Goal: Task Accomplishment & Management: Manage account settings

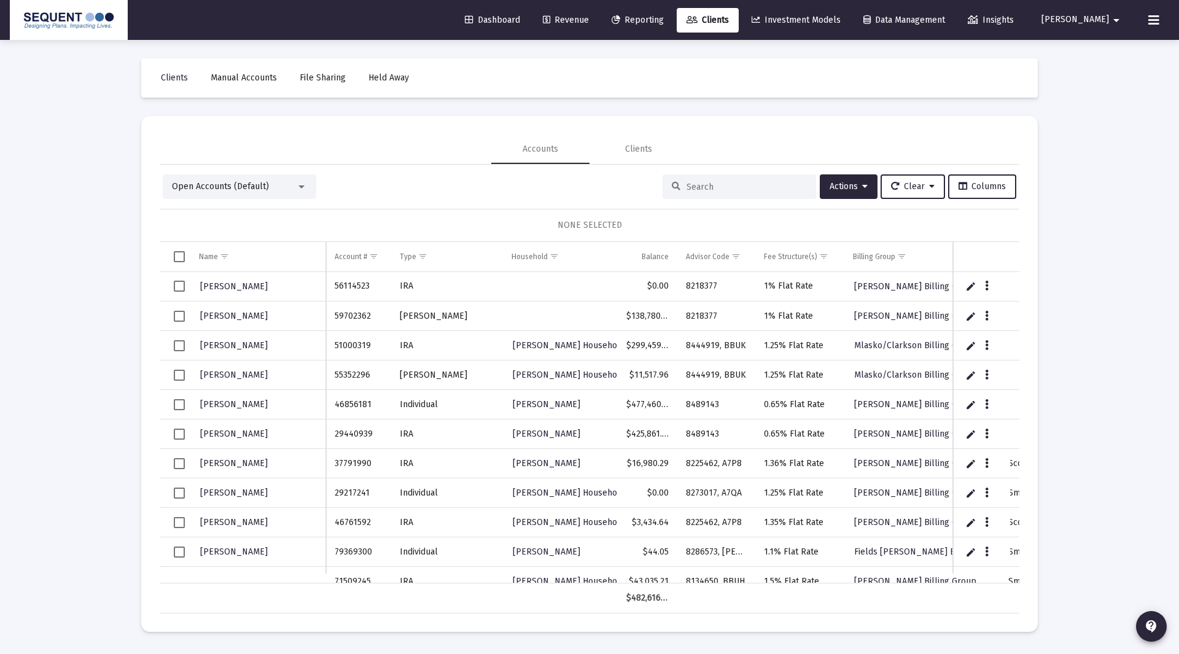
click at [1098, 429] on div "Loading... Clients Manual Accounts File Sharing Held Away Accounts Clients Open…" at bounding box center [589, 327] width 1179 height 654
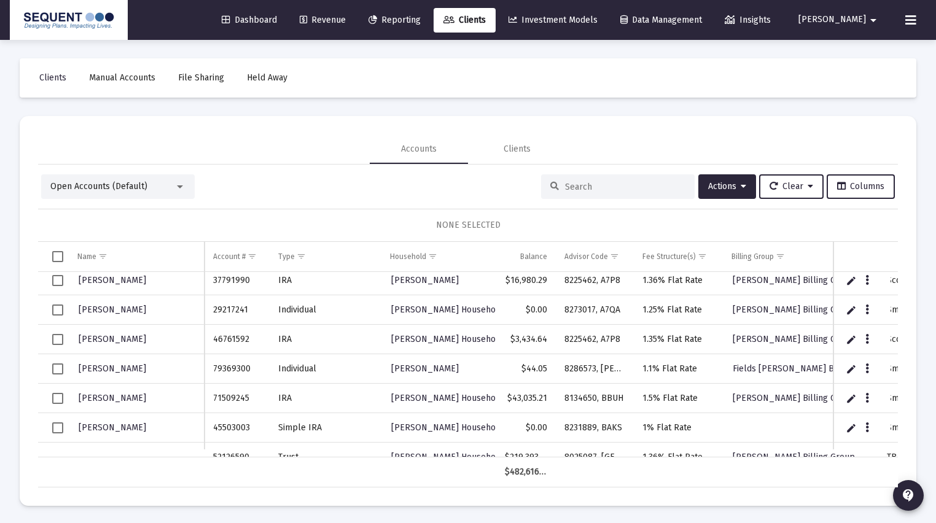
scroll to position [295, 0]
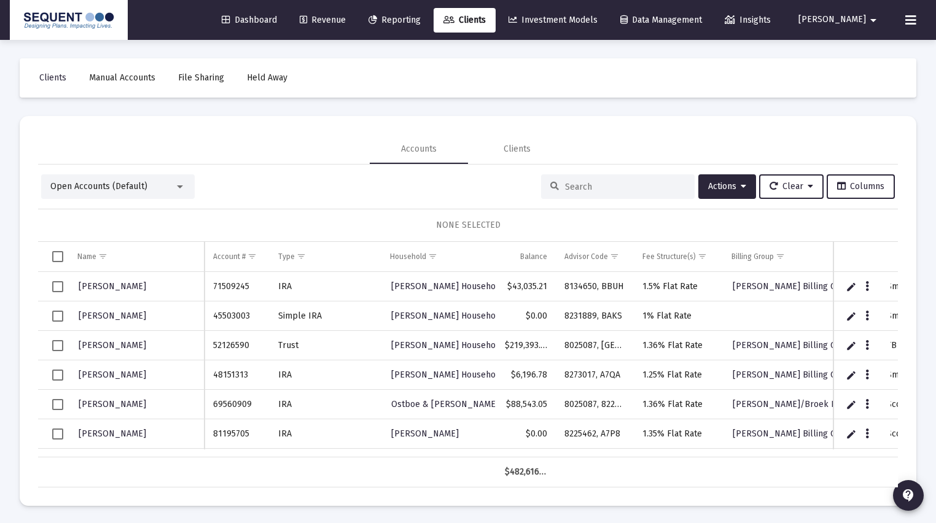
click at [587, 183] on input at bounding box center [625, 187] width 120 height 10
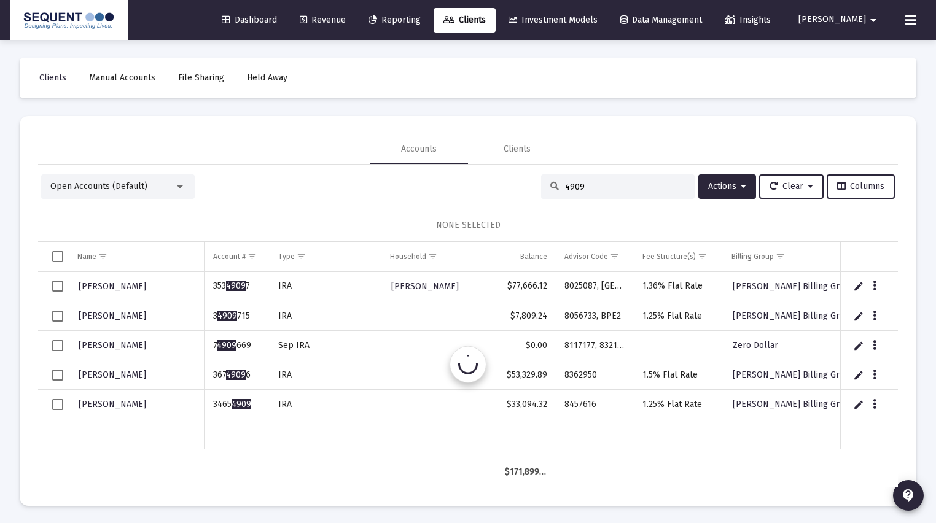
scroll to position [0, 0]
drag, startPoint x: 554, startPoint y: 185, endPoint x: 530, endPoint y: 185, distance: 24.6
click at [530, 185] on div "Open Accounts (Default) 4909 Actions Clear Columns" at bounding box center [467, 186] width 853 height 25
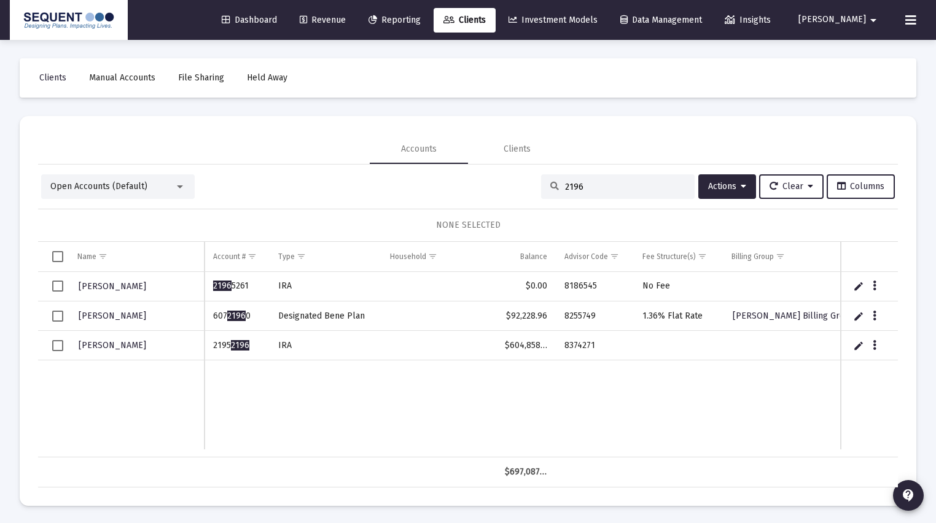
type input "2196"
click at [57, 344] on span "Select row" at bounding box center [57, 345] width 11 height 11
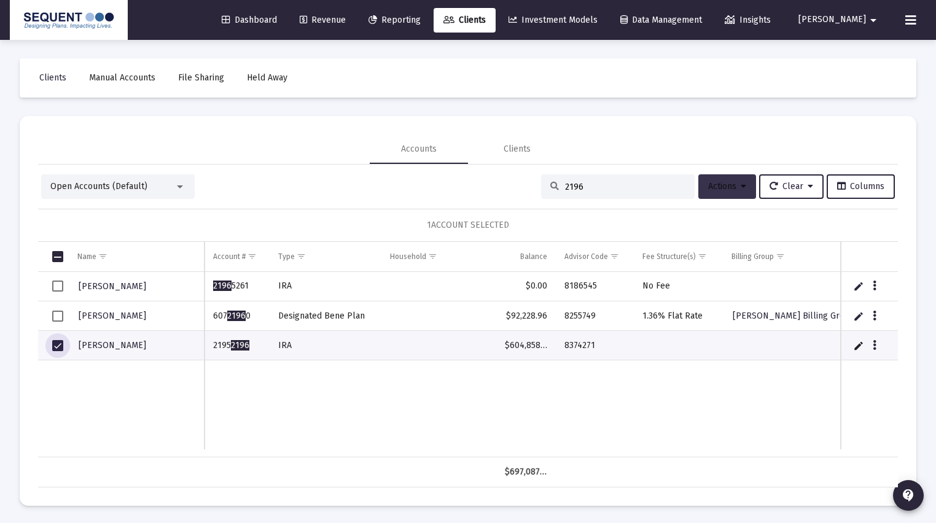
click at [734, 189] on span "Actions" at bounding box center [727, 186] width 38 height 10
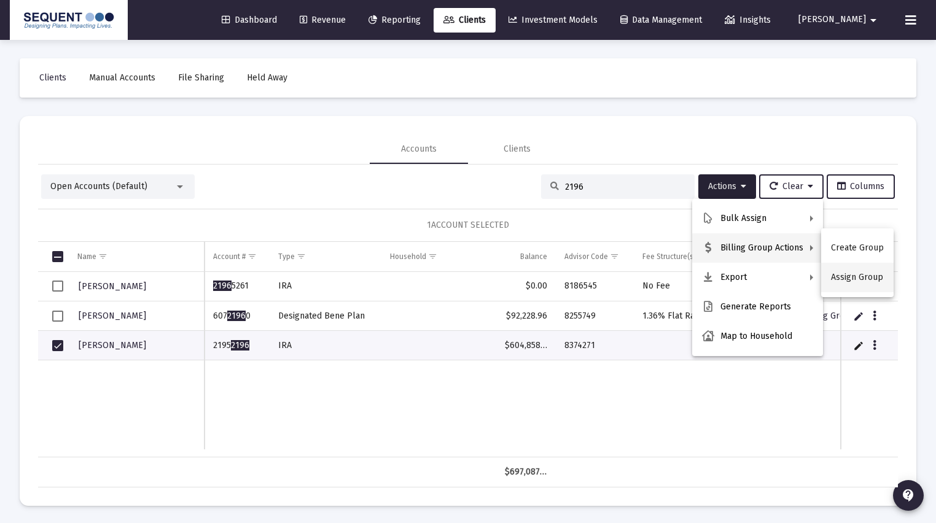
click at [844, 270] on button "Assign Group" at bounding box center [857, 277] width 72 height 29
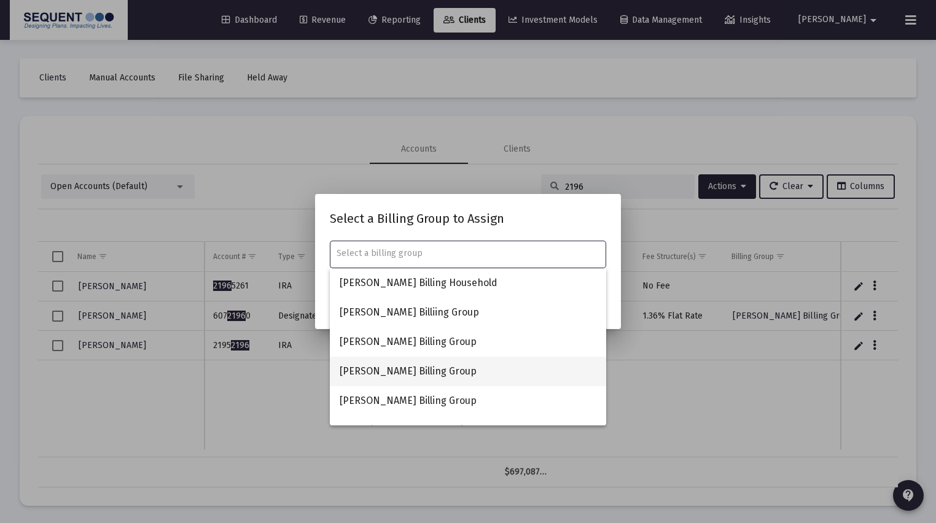
click at [393, 366] on span "[PERSON_NAME] Billing Group" at bounding box center [468, 371] width 257 height 29
type input "[PERSON_NAME] Billing Group"
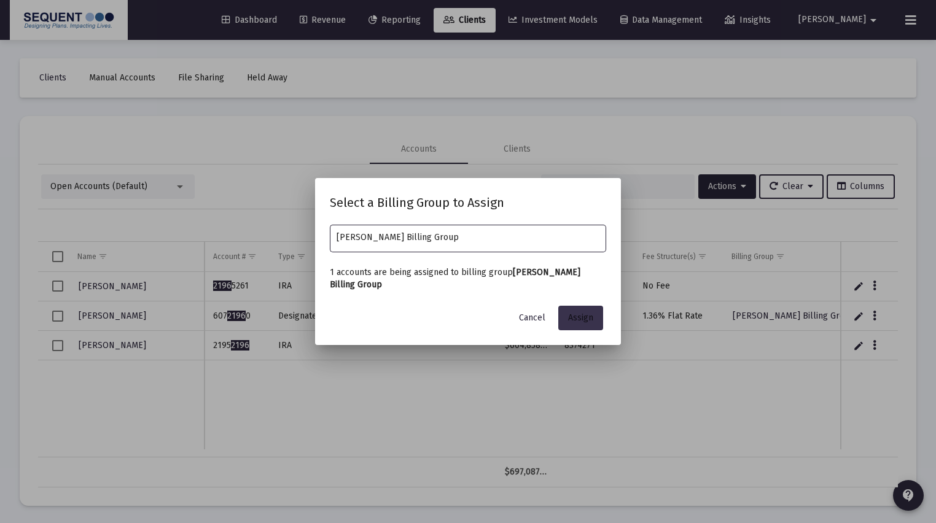
click at [583, 319] on span "Assign" at bounding box center [580, 317] width 25 height 10
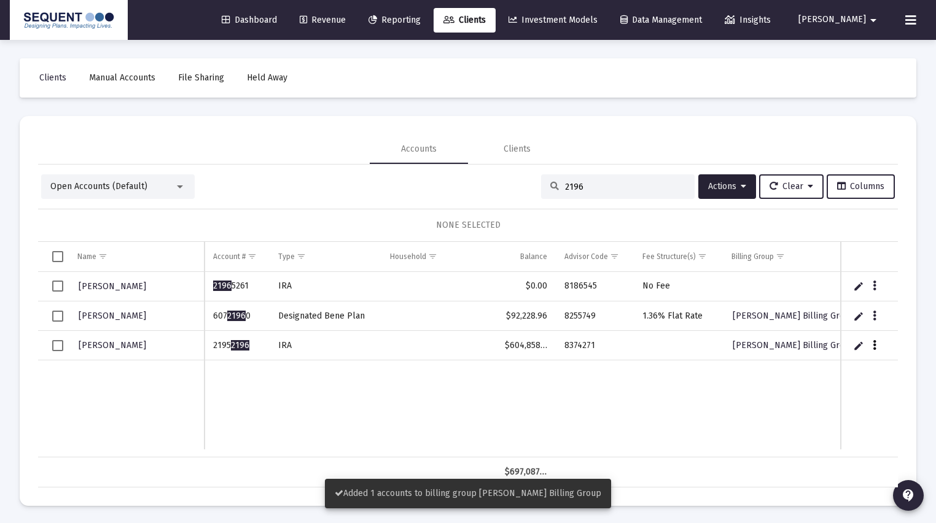
click at [875, 344] on button "Data grid" at bounding box center [874, 345] width 11 height 11
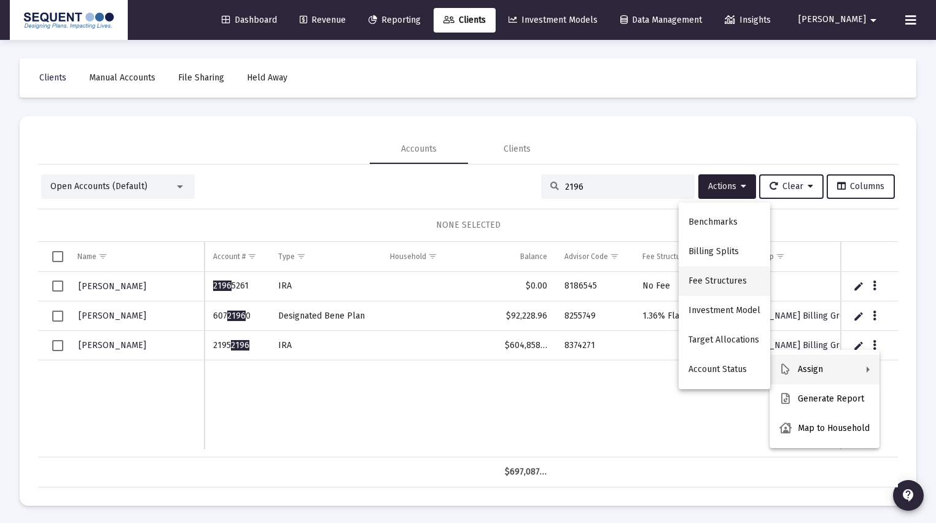
click at [731, 284] on button "Fee Structures" at bounding box center [723, 280] width 91 height 29
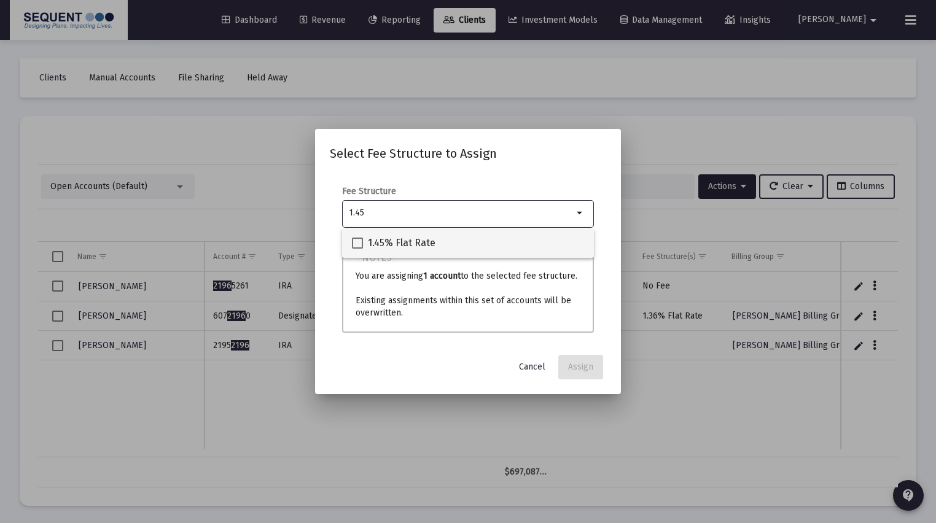
type input "1.45"
click at [438, 236] on div "1.45% Flat Rate" at bounding box center [468, 242] width 232 height 29
checkbox input "true"
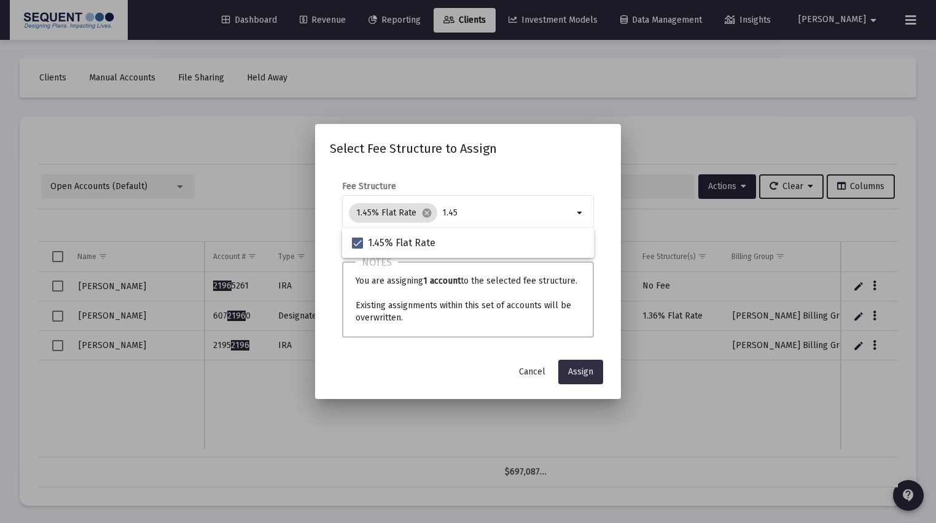
click at [575, 371] on span "Assign" at bounding box center [580, 372] width 25 height 10
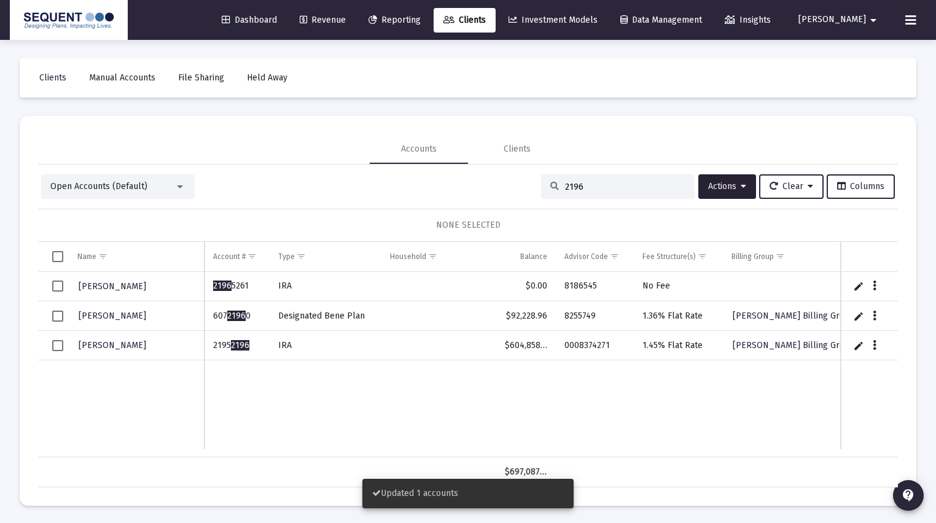
drag, startPoint x: 588, startPoint y: 182, endPoint x: 525, endPoint y: 180, distance: 63.3
click at [525, 180] on div "Open Accounts (Default) 2196 Actions Clear Columns" at bounding box center [467, 186] width 853 height 25
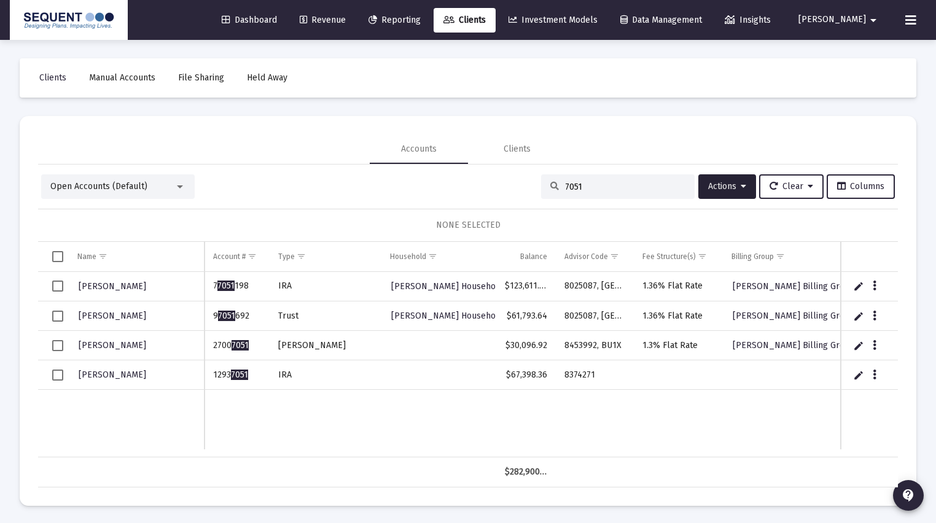
type input "7051"
click at [52, 373] on span "Select row" at bounding box center [57, 375] width 11 height 11
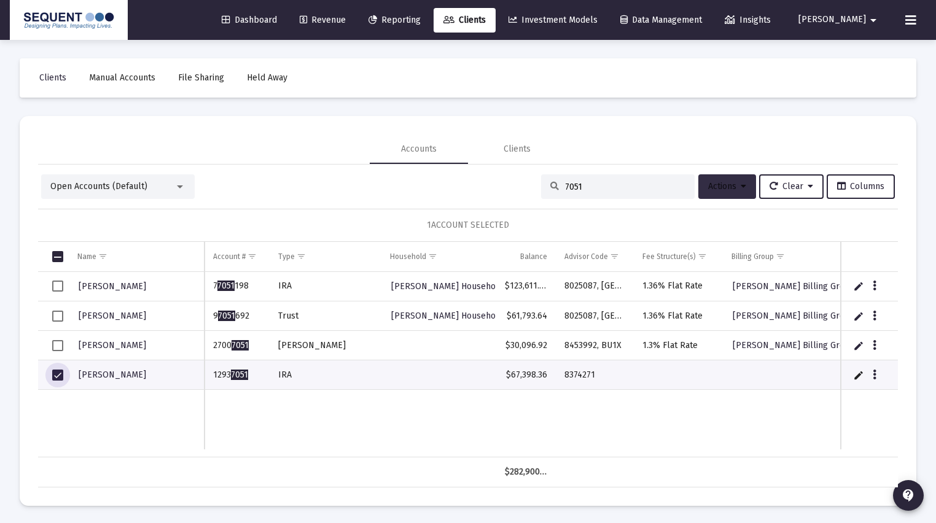
click at [735, 192] on button "Actions" at bounding box center [727, 186] width 58 height 25
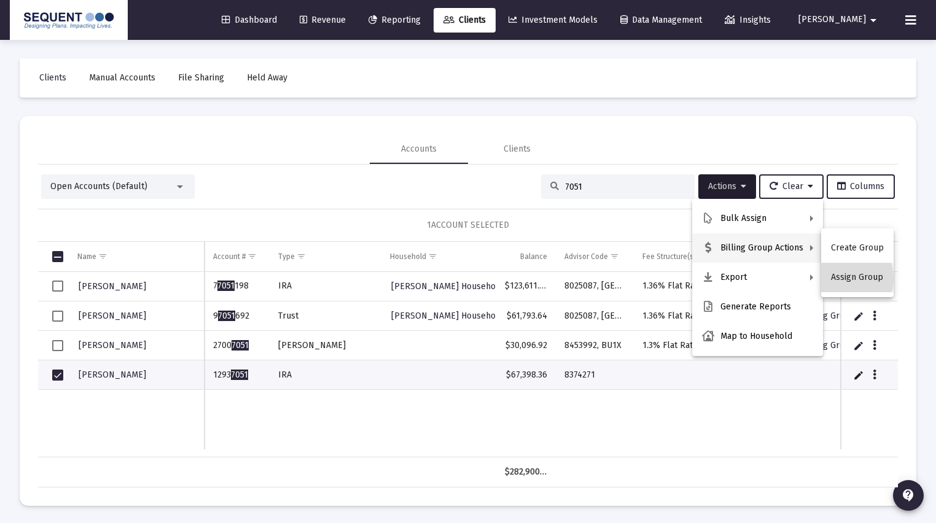
click at [834, 279] on button "Assign Group" at bounding box center [857, 277] width 72 height 29
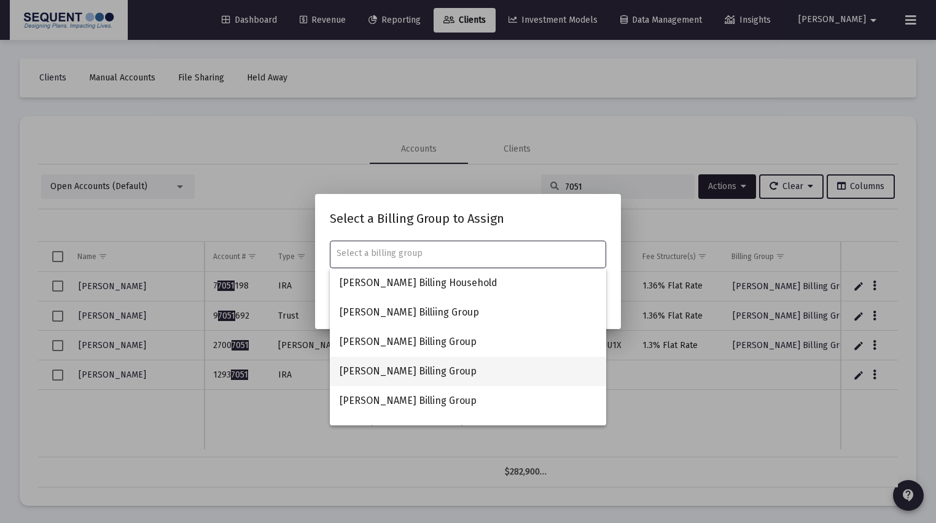
click at [413, 367] on span "[PERSON_NAME] Billing Group" at bounding box center [468, 371] width 257 height 29
type input "[PERSON_NAME] Billing Group"
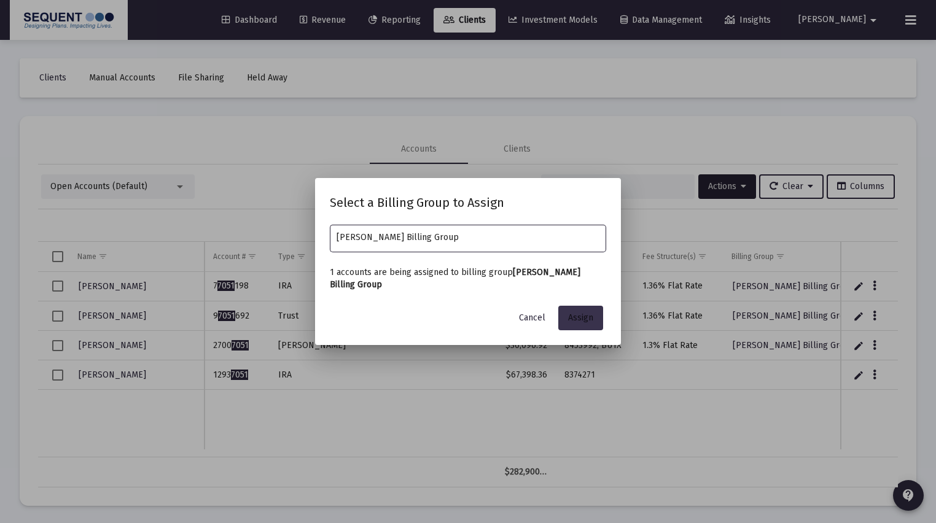
click at [599, 316] on button "Assign" at bounding box center [580, 318] width 45 height 25
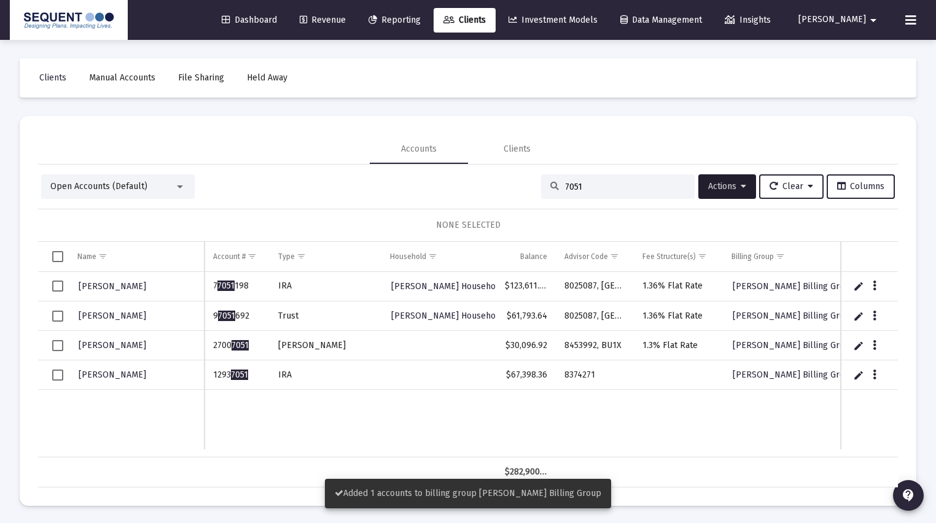
click at [59, 374] on span "Select row" at bounding box center [57, 375] width 11 height 11
click at [879, 370] on div "Data grid" at bounding box center [874, 374] width 15 height 10
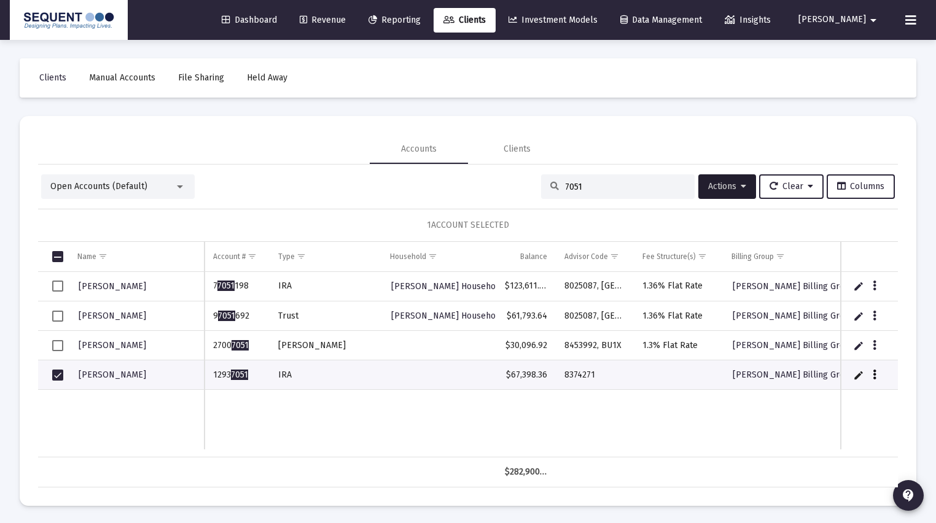
click at [877, 373] on button "Data grid" at bounding box center [874, 374] width 11 height 11
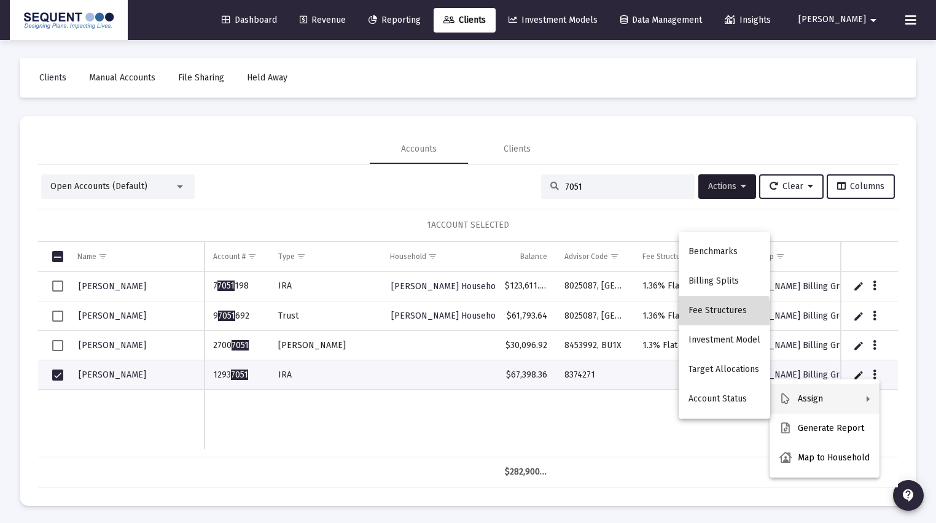
click at [709, 312] on button "Fee Structures" at bounding box center [723, 310] width 91 height 29
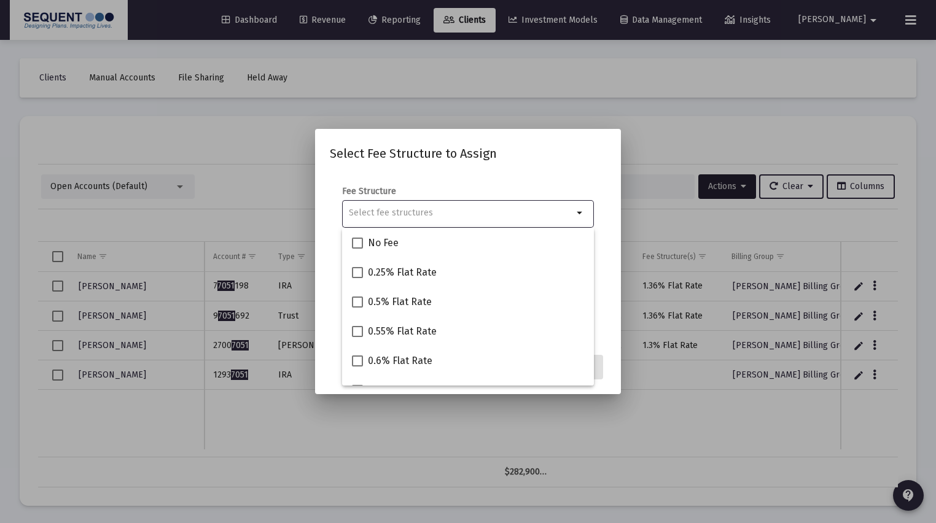
click at [426, 216] on input "Selection" at bounding box center [461, 213] width 224 height 10
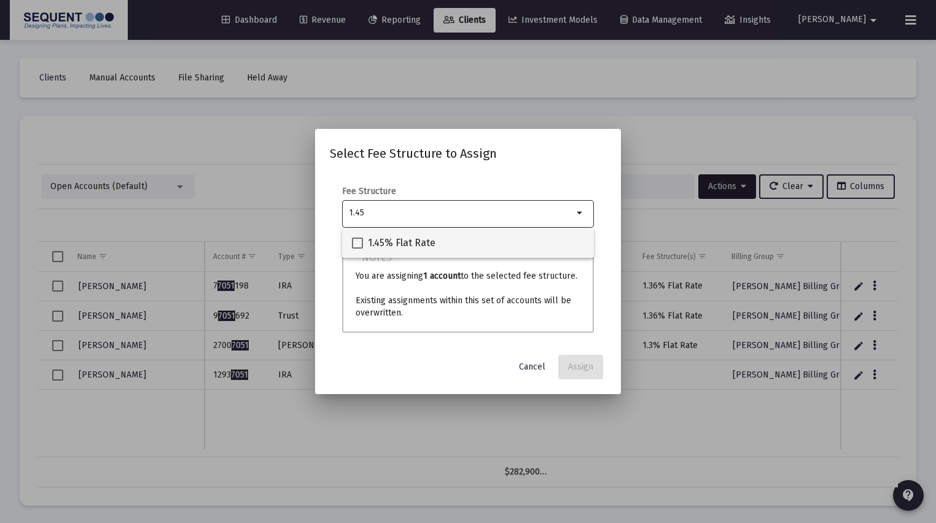
type input "1.45"
click at [413, 234] on mat-checkbox "1.45% Flat Rate" at bounding box center [393, 242] width 83 height 29
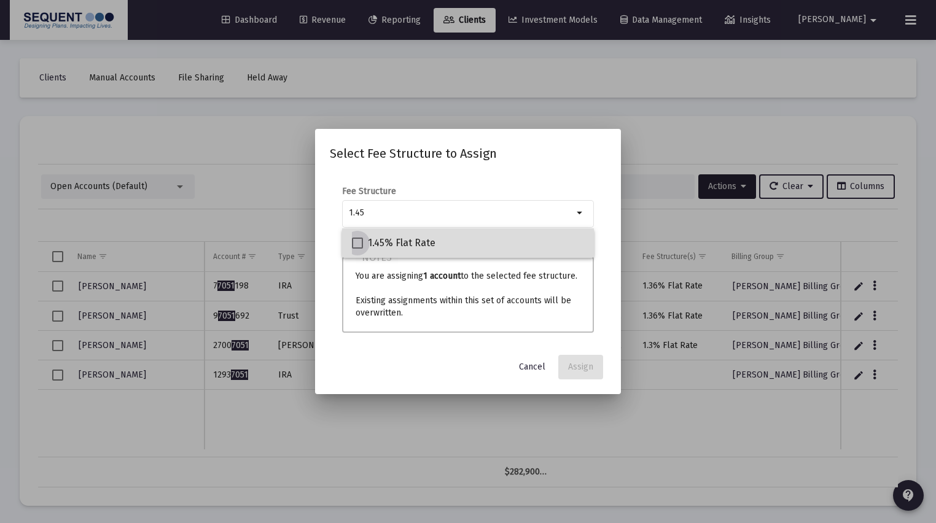
click at [352, 243] on span at bounding box center [357, 243] width 11 height 11
click at [357, 249] on input "1.45% Flat Rate" at bounding box center [357, 249] width 1 height 1
checkbox input "true"
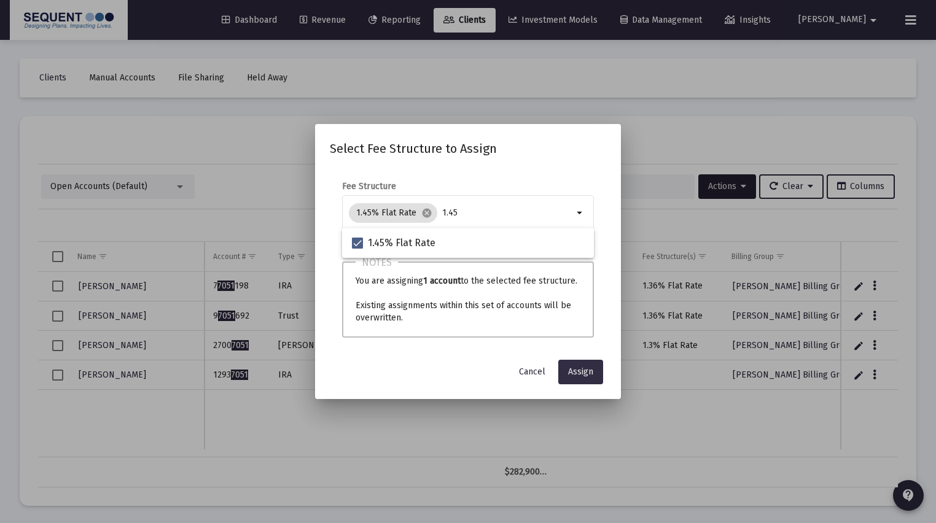
click at [576, 368] on span "Assign" at bounding box center [580, 372] width 25 height 10
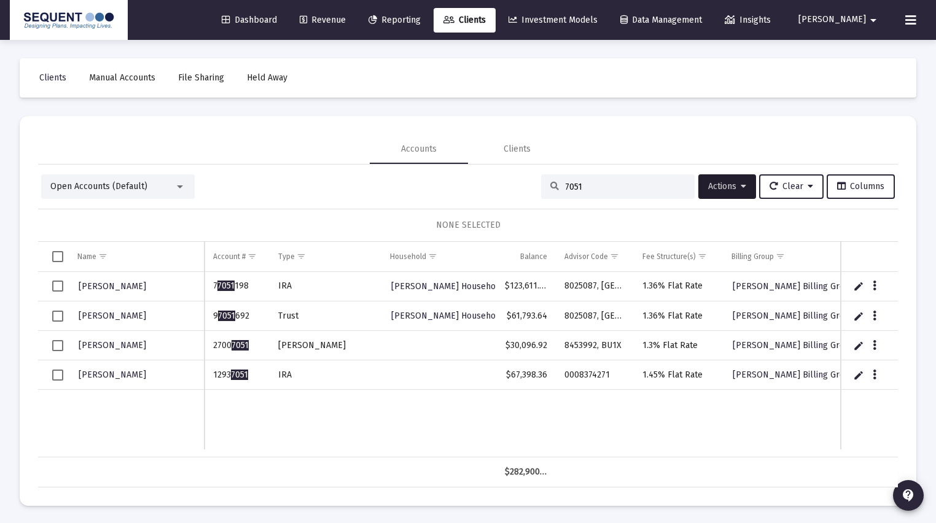
click at [594, 193] on div "7051" at bounding box center [617, 186] width 153 height 25
drag, startPoint x: 594, startPoint y: 184, endPoint x: 529, endPoint y: 180, distance: 65.2
click at [529, 180] on div "Open Accounts (Default) 7051 Actions Clear Columns" at bounding box center [467, 186] width 853 height 25
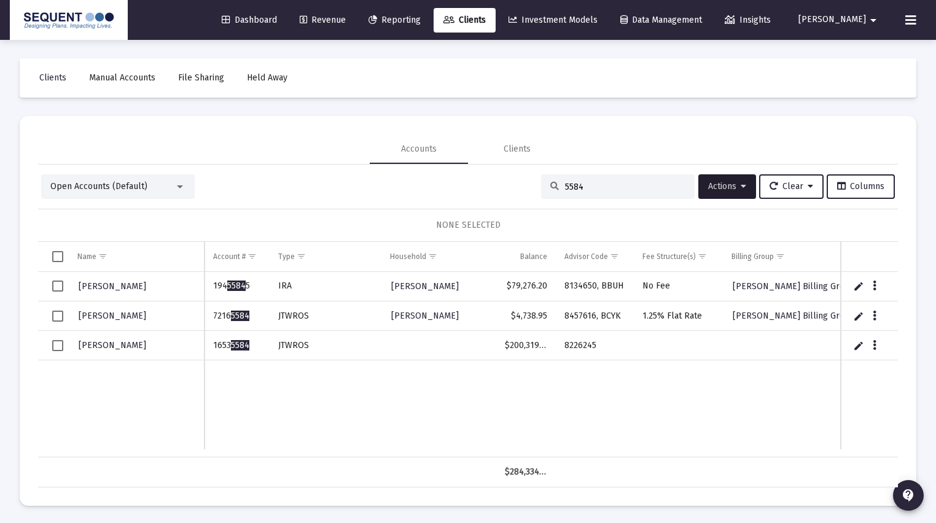
type input "5584"
drag, startPoint x: 56, startPoint y: 345, endPoint x: 111, endPoint y: 347, distance: 54.7
click at [56, 345] on span "Select row" at bounding box center [57, 345] width 11 height 11
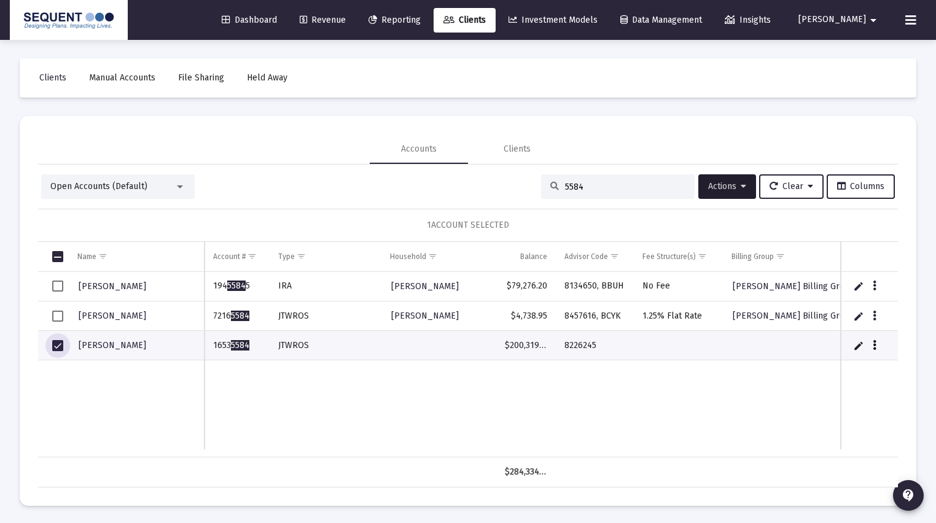
click at [879, 345] on button "Data grid" at bounding box center [874, 345] width 11 height 11
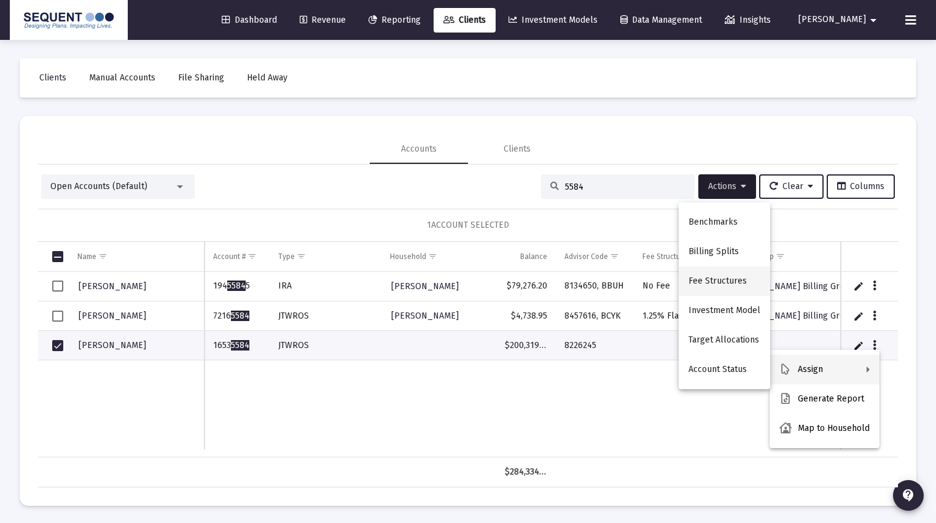
click at [724, 287] on button "Fee Structures" at bounding box center [723, 280] width 91 height 29
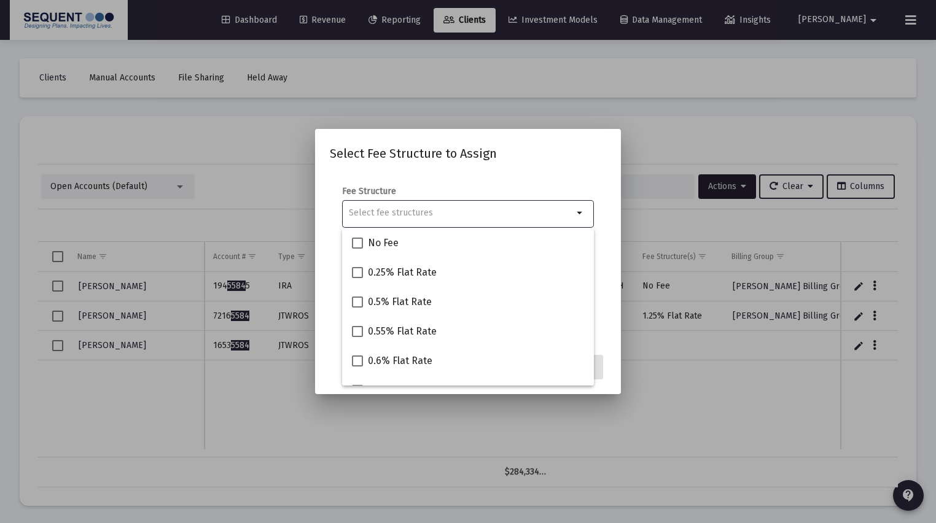
click at [440, 208] on input "Selection" at bounding box center [461, 213] width 224 height 10
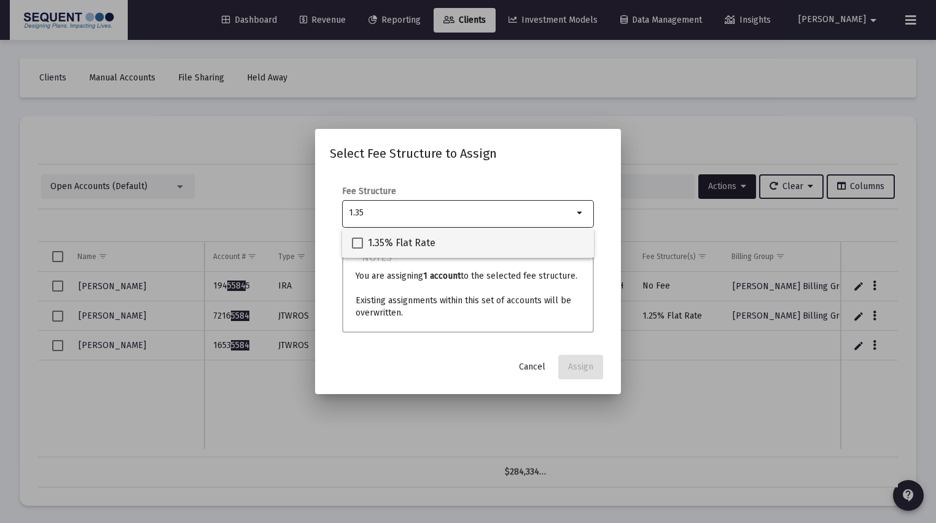
type input "1.35"
click at [418, 239] on span "1.35% Flat Rate" at bounding box center [402, 243] width 68 height 15
click at [357, 249] on input "1.35% Flat Rate" at bounding box center [357, 249] width 1 height 1
checkbox input "true"
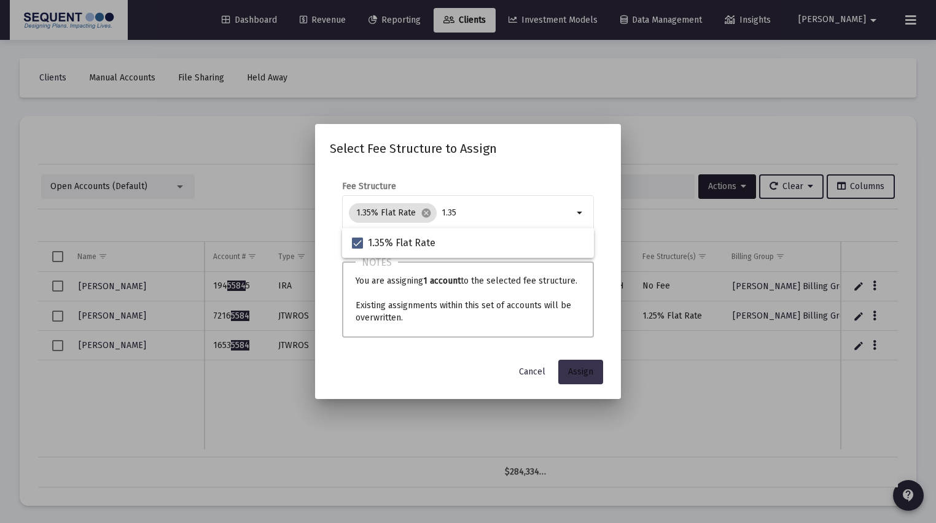
click at [577, 368] on span "Assign" at bounding box center [580, 372] width 25 height 10
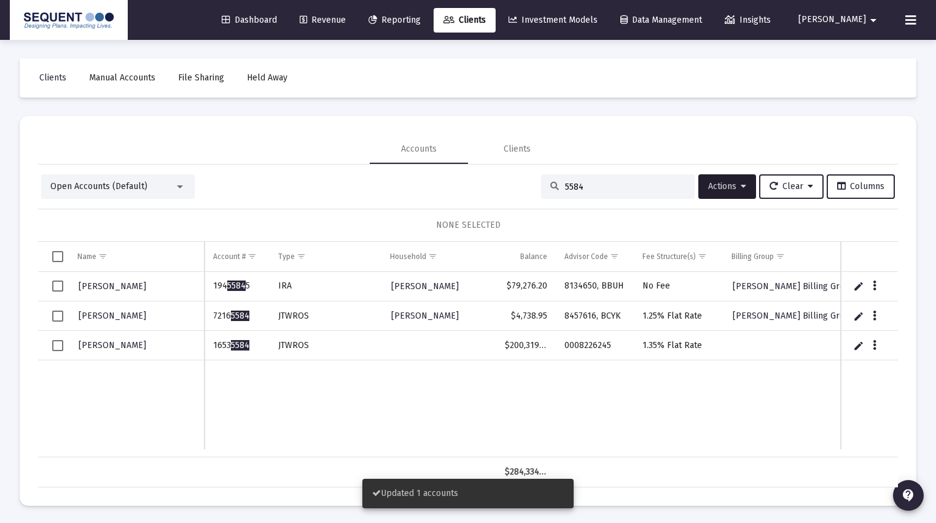
click at [58, 346] on span "Select row" at bounding box center [57, 345] width 11 height 11
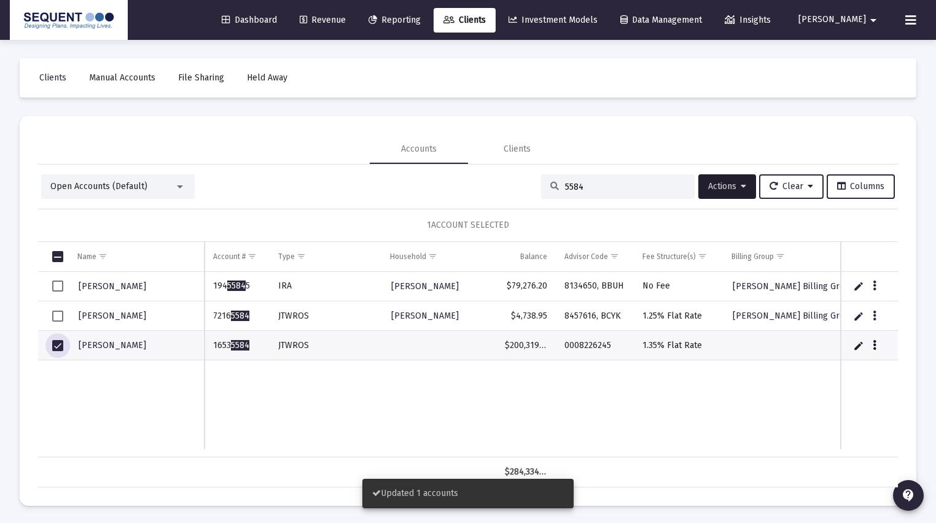
click at [875, 343] on icon "Data grid" at bounding box center [874, 345] width 4 height 15
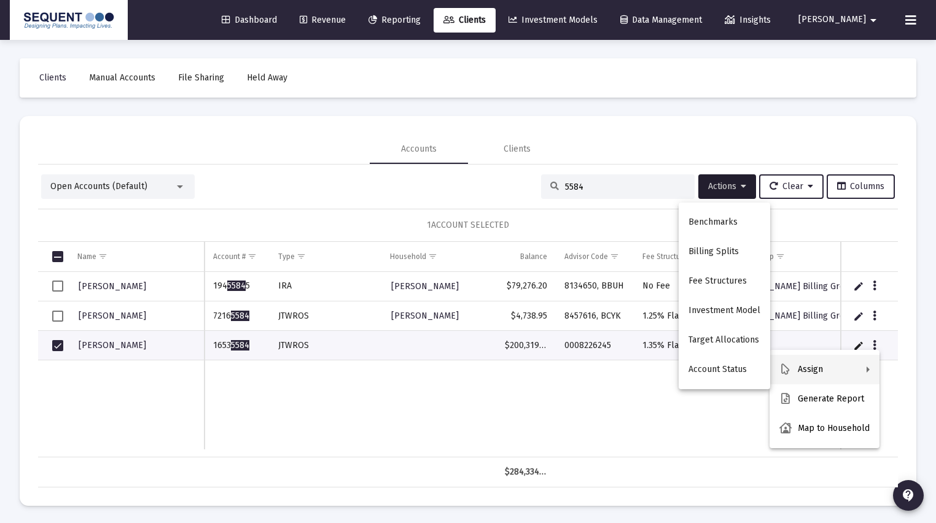
click at [734, 182] on div at bounding box center [468, 261] width 936 height 523
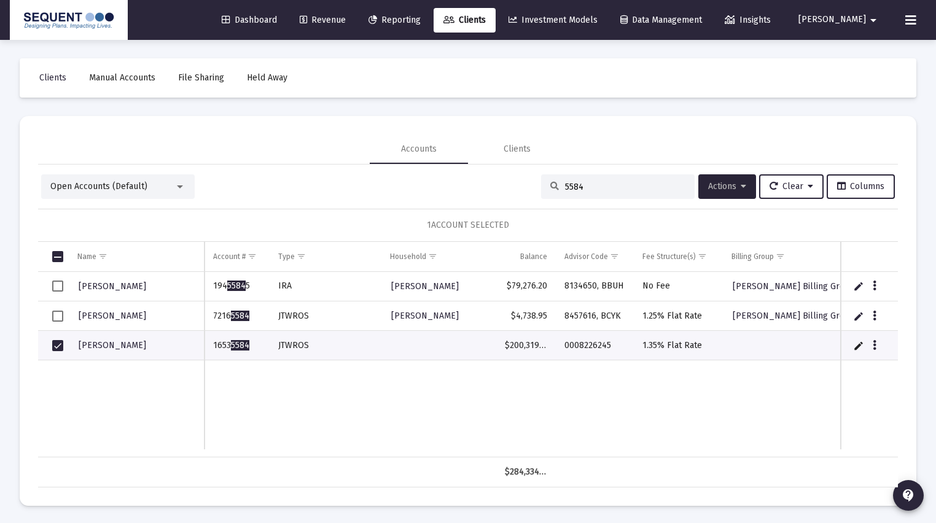
click at [736, 188] on span "Actions" at bounding box center [727, 186] width 38 height 10
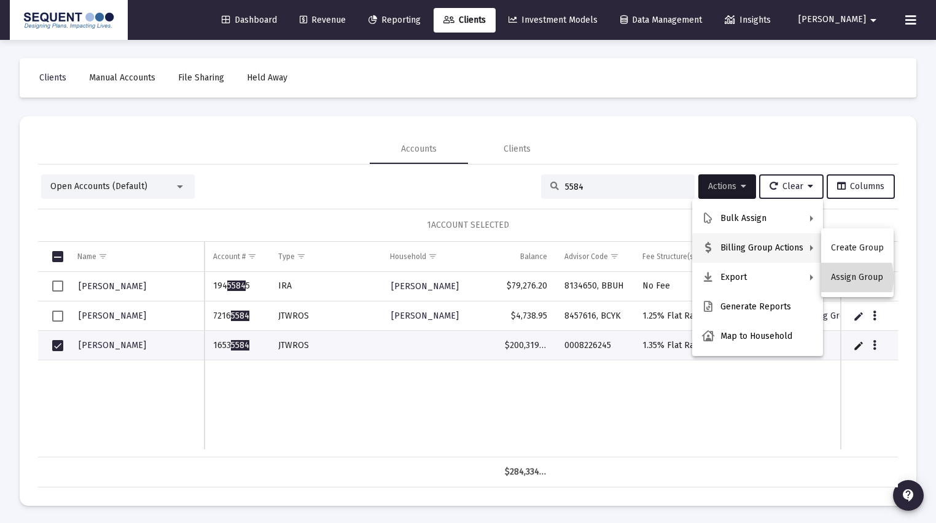
click at [834, 278] on button "Assign Group" at bounding box center [857, 277] width 72 height 29
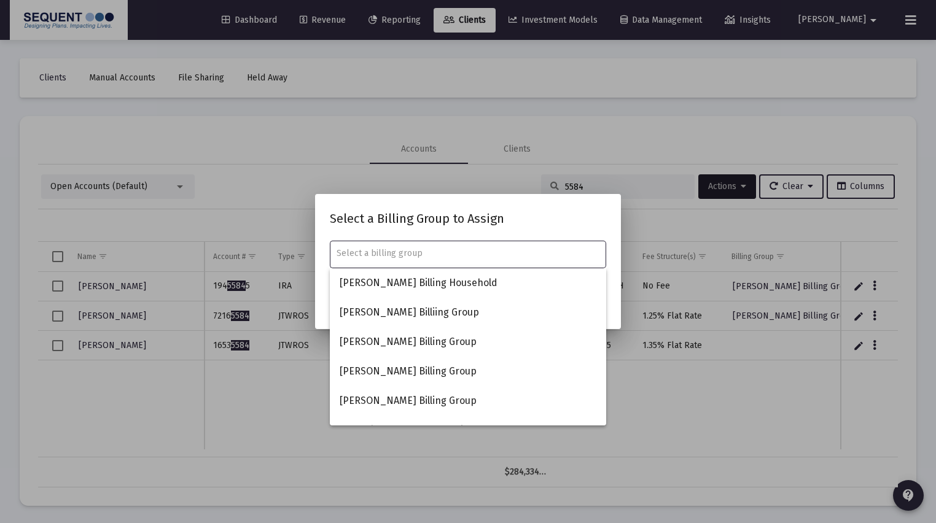
click at [492, 255] on input "text" at bounding box center [467, 254] width 263 height 10
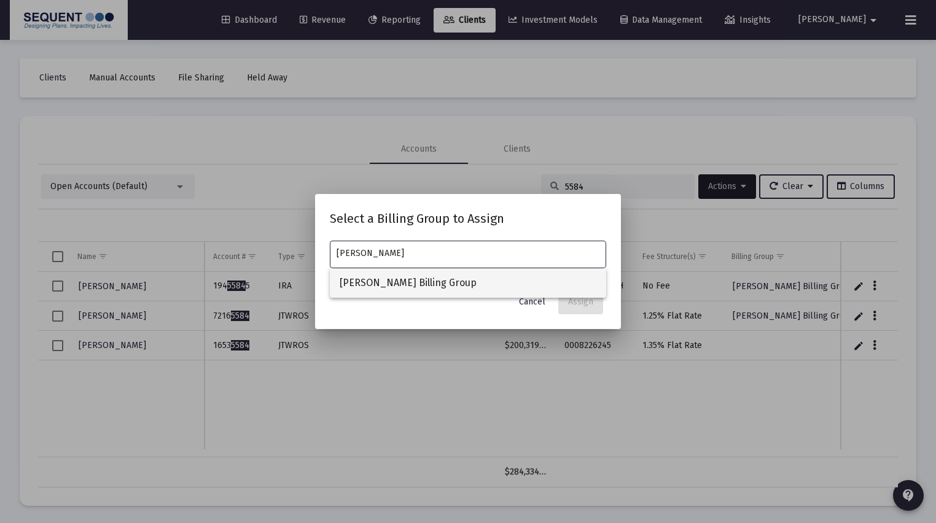
click at [469, 277] on span "[PERSON_NAME] Billing Group" at bounding box center [468, 282] width 257 height 29
type input "[PERSON_NAME] Billing Group"
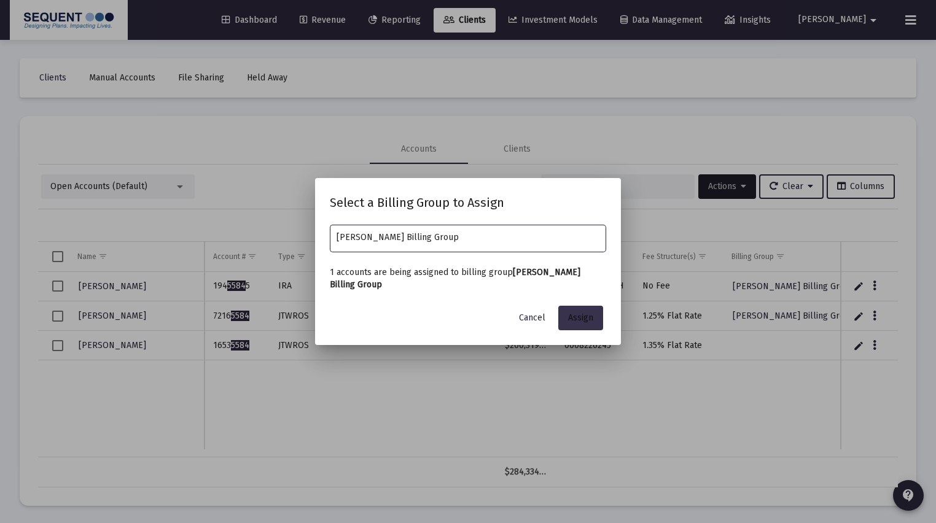
click at [562, 307] on button "Assign" at bounding box center [580, 318] width 45 height 25
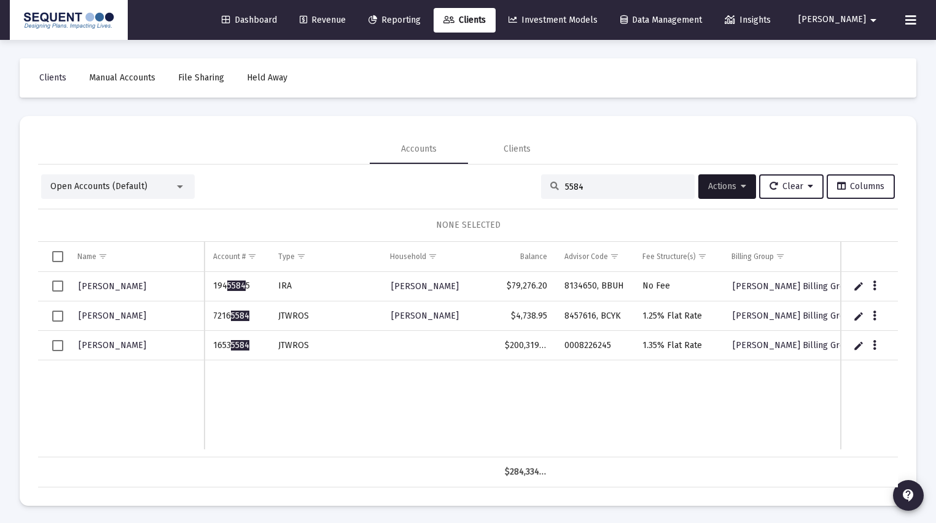
drag, startPoint x: 619, startPoint y: 184, endPoint x: 526, endPoint y: 182, distance: 93.3
click at [526, 182] on div "Open Accounts (Default) 5584 Actions Clear Columns" at bounding box center [467, 186] width 853 height 25
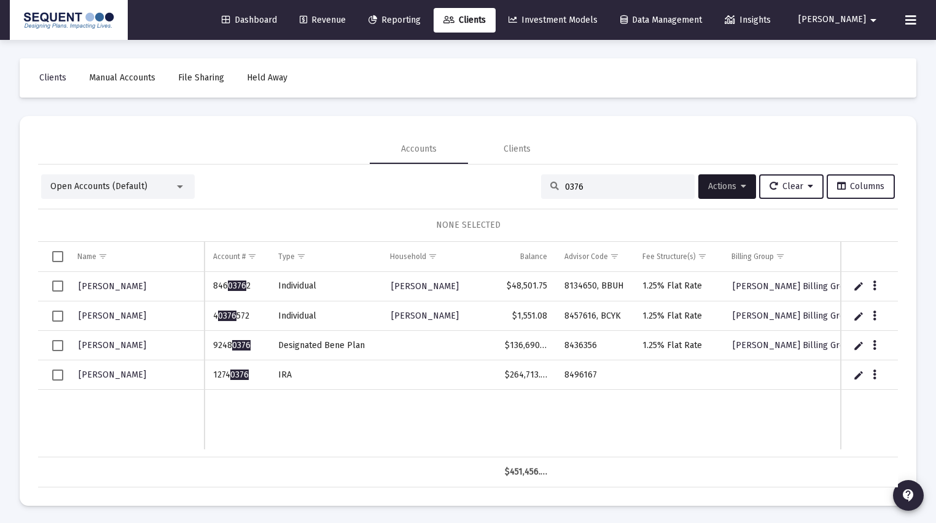
type input "0376"
click at [61, 368] on td "Data grid" at bounding box center [53, 374] width 31 height 29
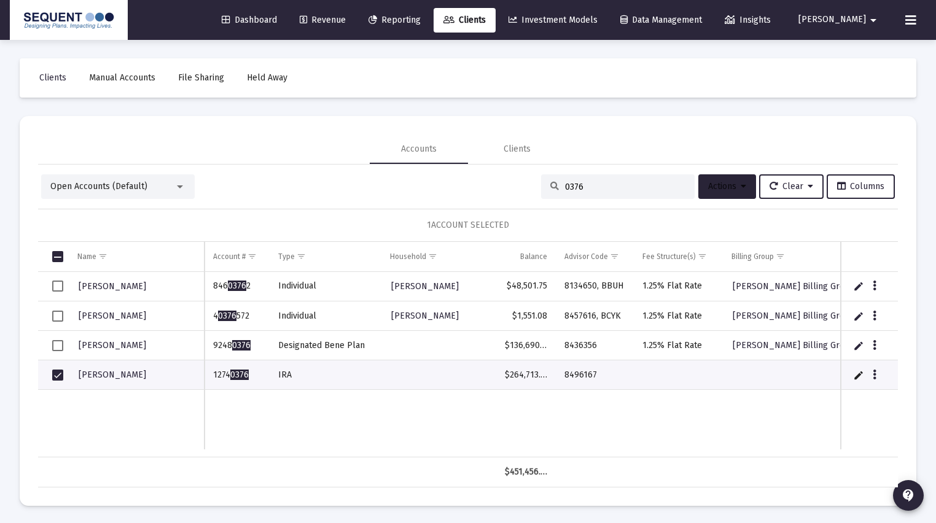
click at [712, 191] on span "Actions" at bounding box center [727, 186] width 38 height 10
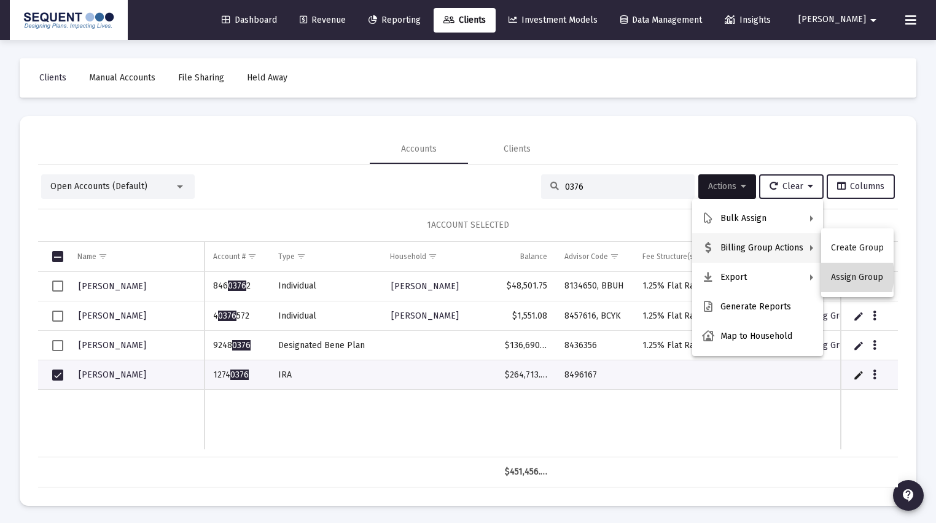
click at [835, 275] on button "Assign Group" at bounding box center [857, 277] width 72 height 29
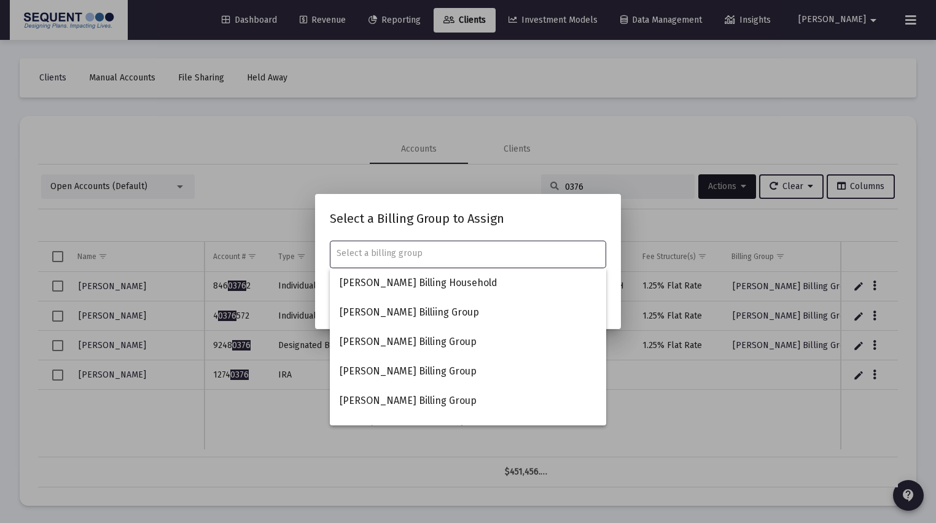
click at [430, 253] on input "text" at bounding box center [467, 254] width 263 height 10
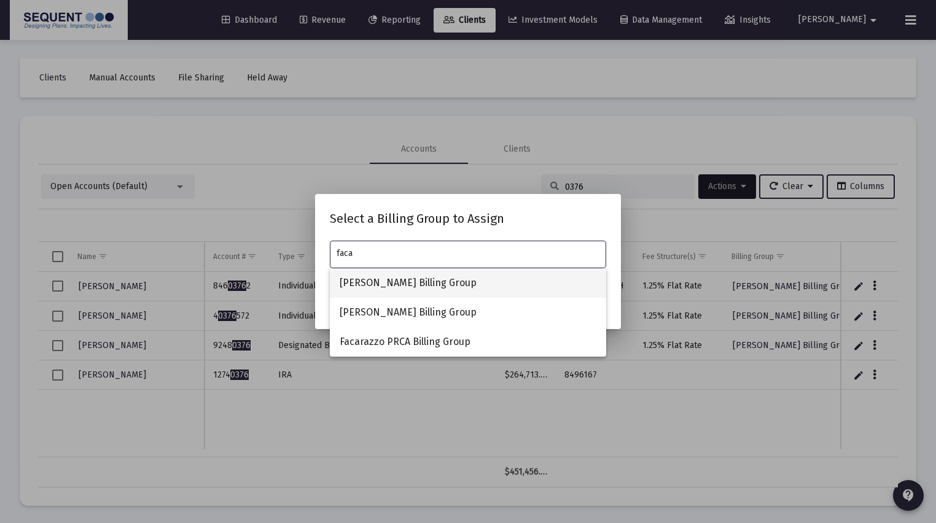
click at [394, 282] on span "[PERSON_NAME] Billing Group" at bounding box center [468, 282] width 257 height 29
type input "[PERSON_NAME] Billing Group"
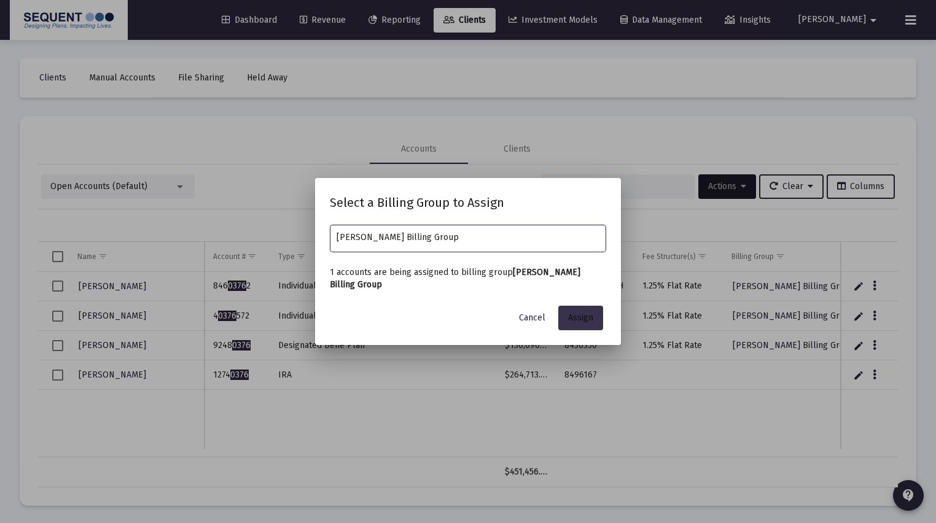
click at [595, 322] on button "Assign" at bounding box center [580, 318] width 45 height 25
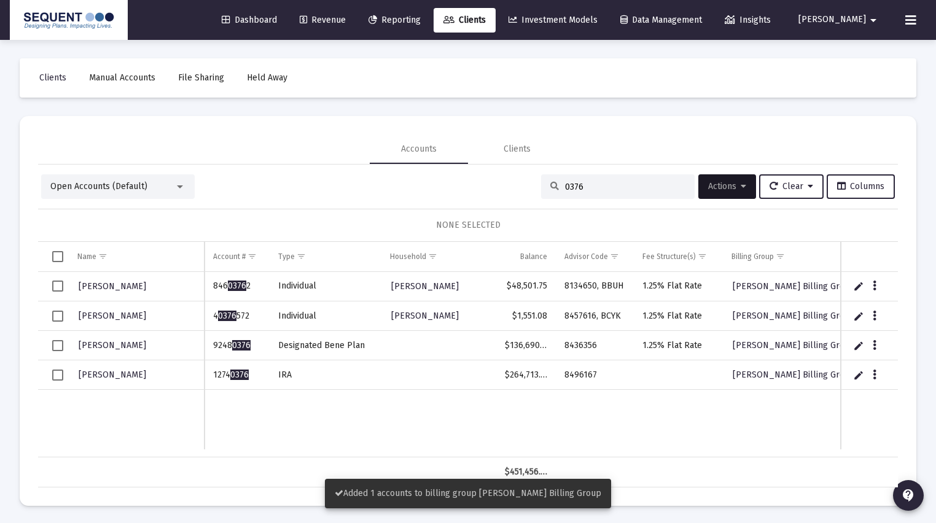
click at [58, 377] on span "Select row" at bounding box center [57, 375] width 11 height 11
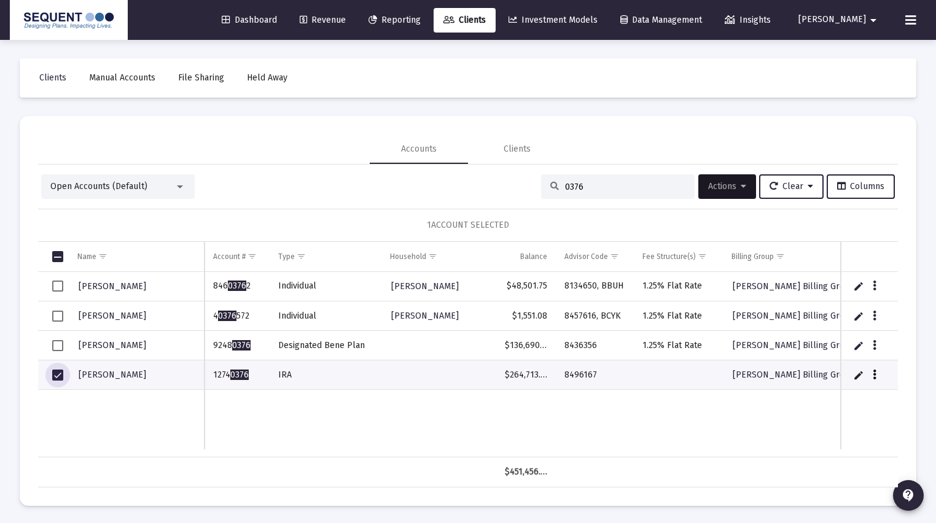
click at [873, 371] on icon "Data grid" at bounding box center [874, 375] width 4 height 15
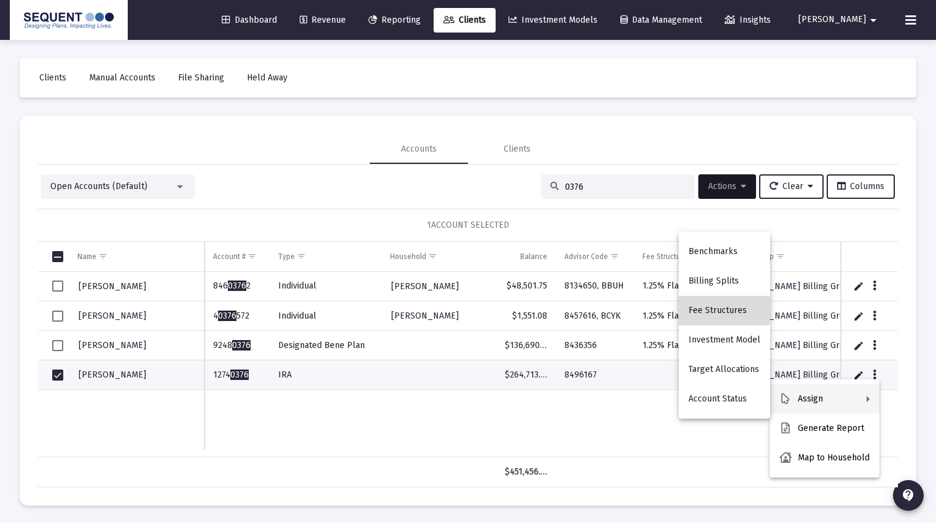
click at [722, 309] on button "Fee Structures" at bounding box center [723, 310] width 91 height 29
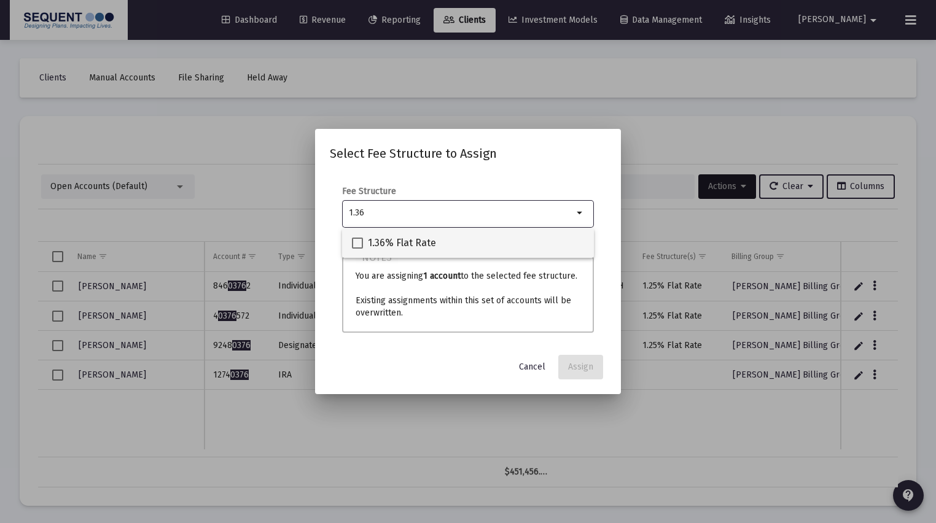
type input "1.36"
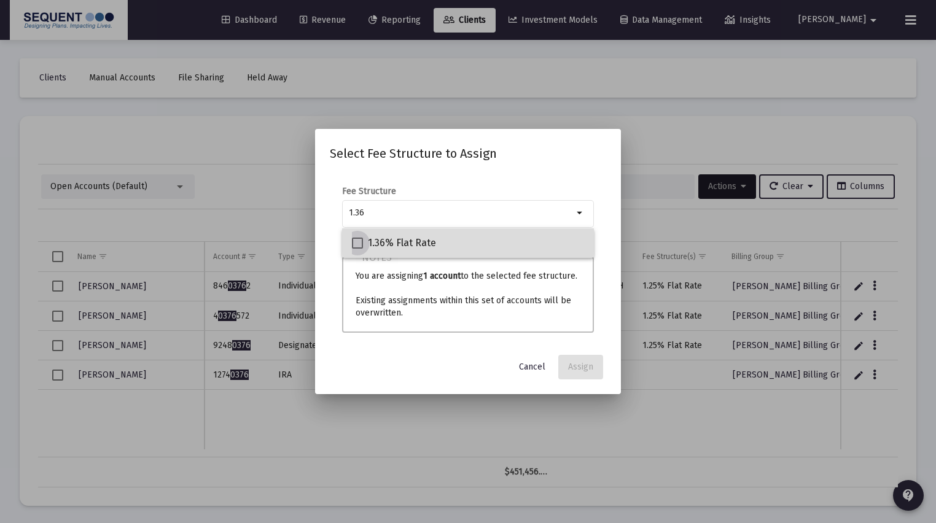
click at [409, 243] on span "1.36% Flat Rate" at bounding box center [402, 243] width 68 height 15
click at [357, 249] on input "1.36% Flat Rate" at bounding box center [357, 249] width 1 height 1
checkbox input "true"
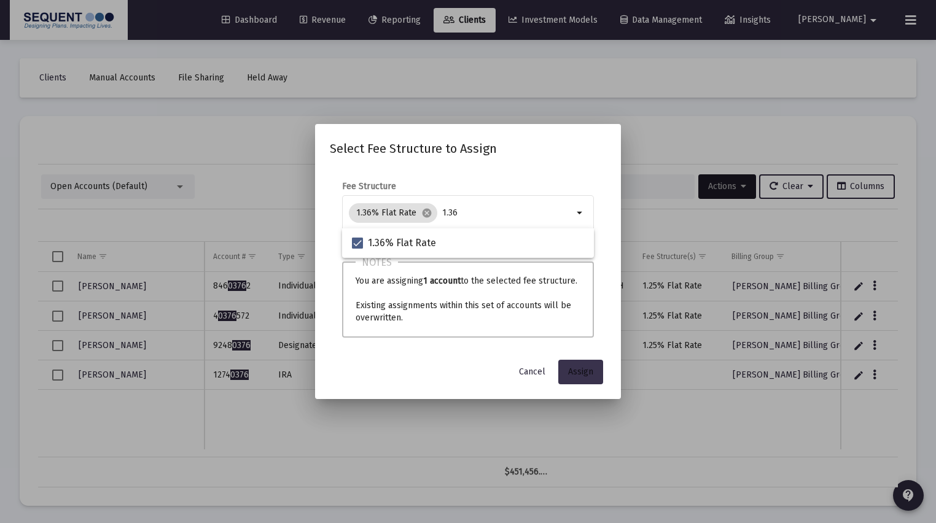
click at [576, 368] on span "Assign" at bounding box center [580, 372] width 25 height 10
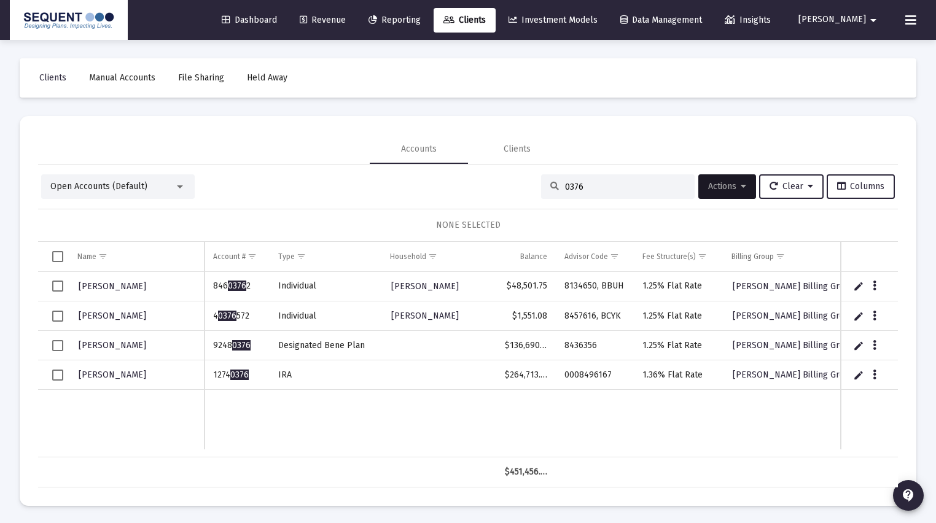
drag, startPoint x: 576, startPoint y: 192, endPoint x: 552, endPoint y: 192, distance: 24.6
click at [552, 192] on div "0376" at bounding box center [617, 186] width 153 height 25
drag, startPoint x: 588, startPoint y: 184, endPoint x: 536, endPoint y: 184, distance: 51.6
click at [541, 184] on div "0376" at bounding box center [617, 186] width 153 height 25
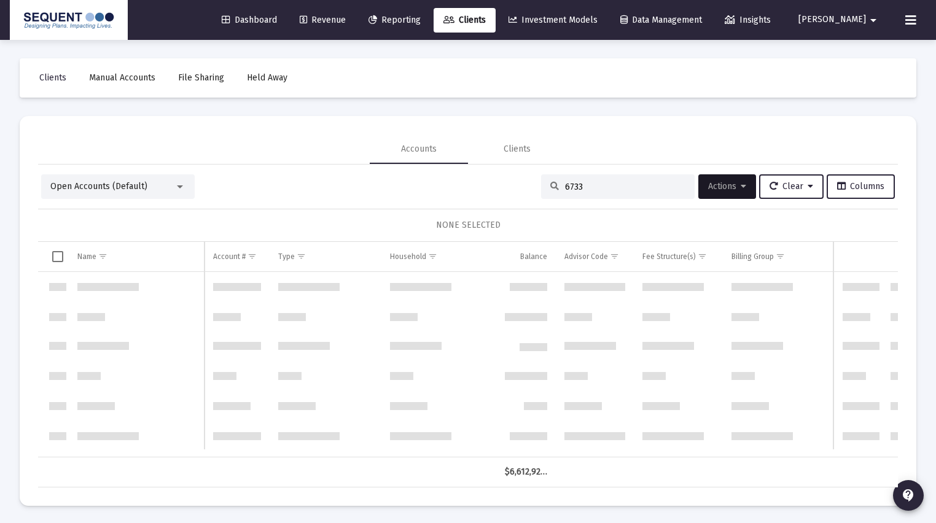
scroll to position [1031, 0]
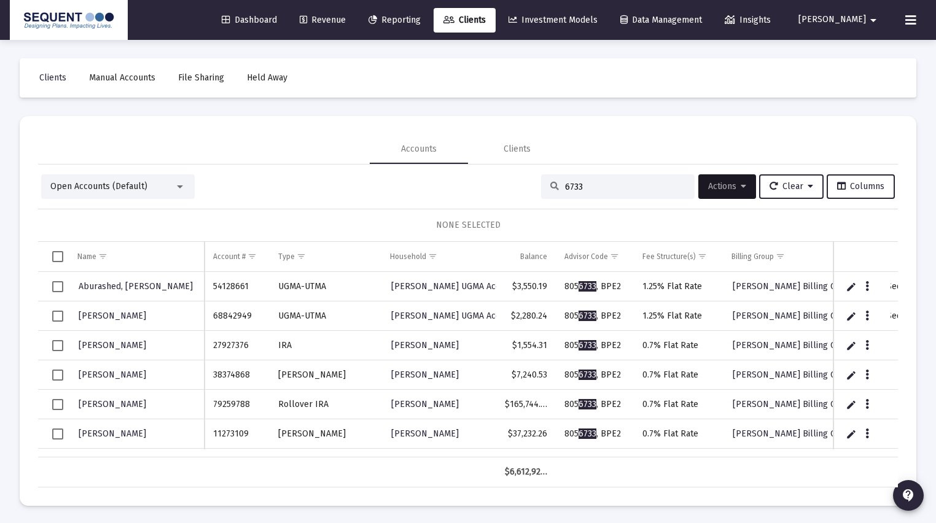
drag, startPoint x: 587, startPoint y: 180, endPoint x: 555, endPoint y: 181, distance: 31.9
click at [555, 181] on div "6733" at bounding box center [617, 186] width 153 height 25
drag, startPoint x: 582, startPoint y: 183, endPoint x: 523, endPoint y: 187, distance: 59.1
click at [523, 187] on div "Open Accounts (Default) 6733 Actions Clear Columns" at bounding box center [467, 186] width 853 height 25
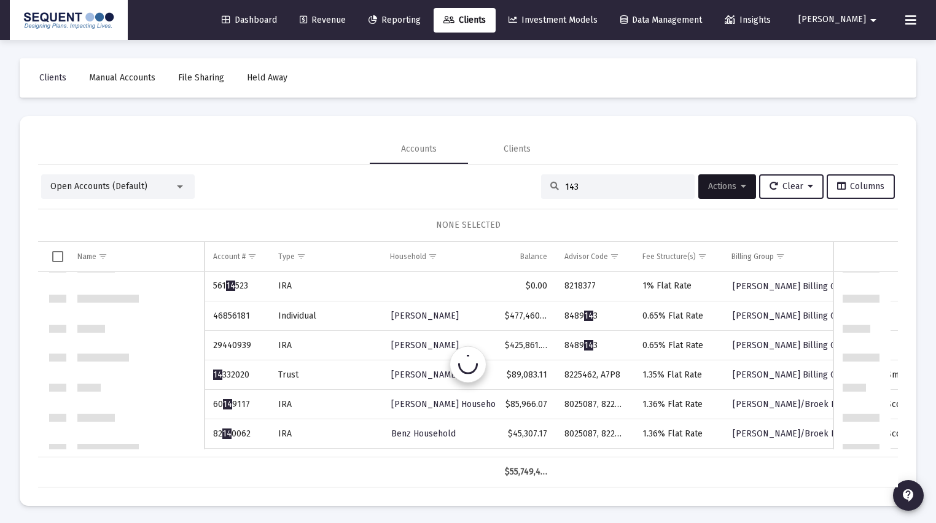
scroll to position [0, 0]
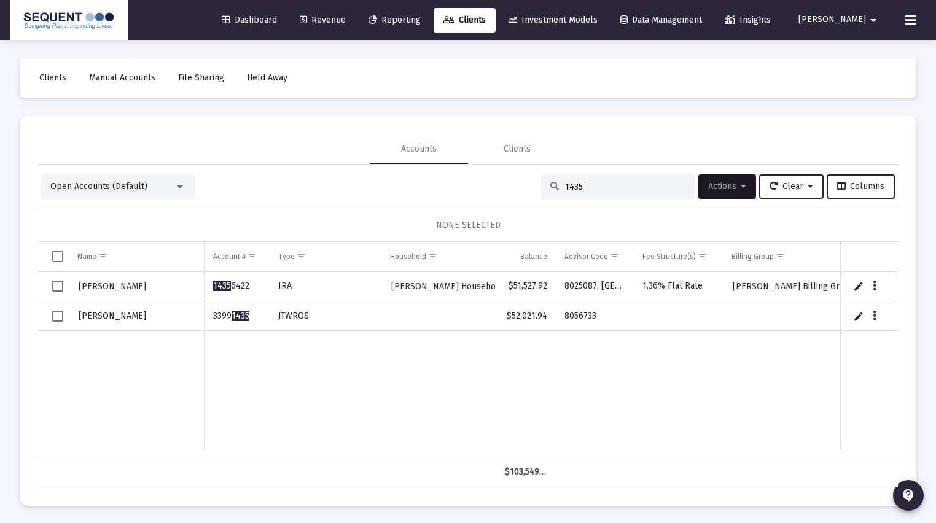
type input "1435"
drag, startPoint x: 255, startPoint y: 319, endPoint x: 203, endPoint y: 319, distance: 52.8
click at [203, 319] on div "[PERSON_NAME] 1435 6422 [PERSON_NAME] Household $51,527.92 8025087, [GEOGRAPHIC…" at bounding box center [468, 364] width 860 height 185
click at [250, 324] on td "3399 1435" at bounding box center [236, 315] width 65 height 29
drag, startPoint x: 255, startPoint y: 317, endPoint x: 215, endPoint y: 317, distance: 40.5
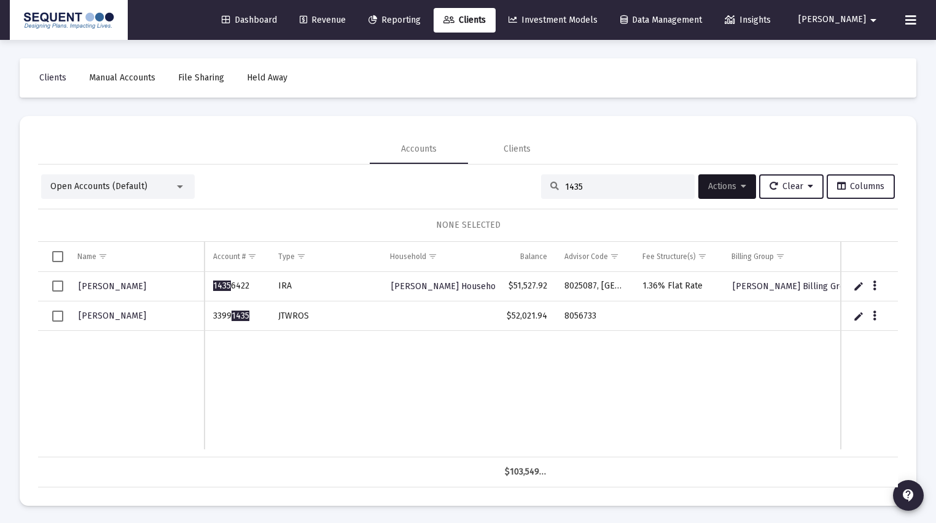
click at [215, 317] on td "3399 1435" at bounding box center [236, 315] width 65 height 29
copy td "3399 1435"
drag, startPoint x: 599, startPoint y: 314, endPoint x: 562, endPoint y: 317, distance: 36.9
click at [562, 317] on td "8056733" at bounding box center [595, 315] width 79 height 29
copy td "8056733"
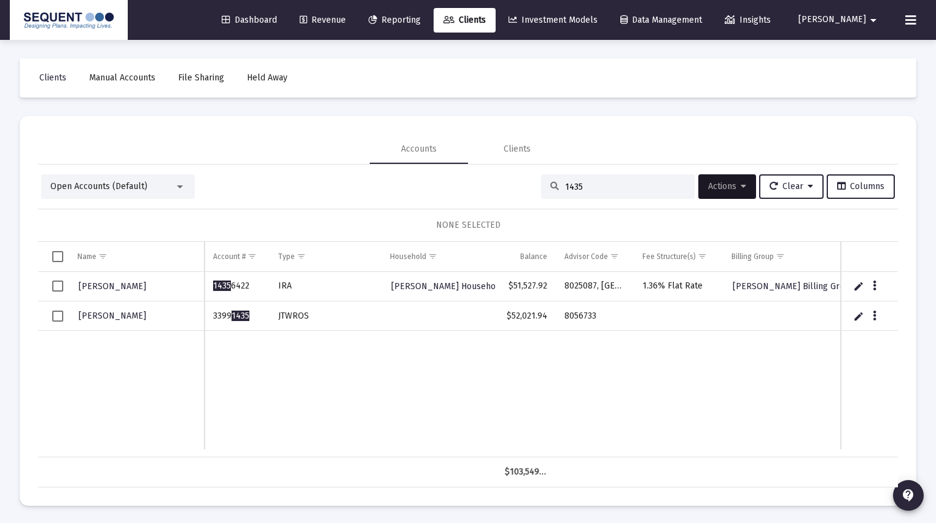
click at [876, 322] on td "Data grid" at bounding box center [868, 315] width 57 height 29
click at [876, 315] on button "Data grid" at bounding box center [874, 315] width 11 height 11
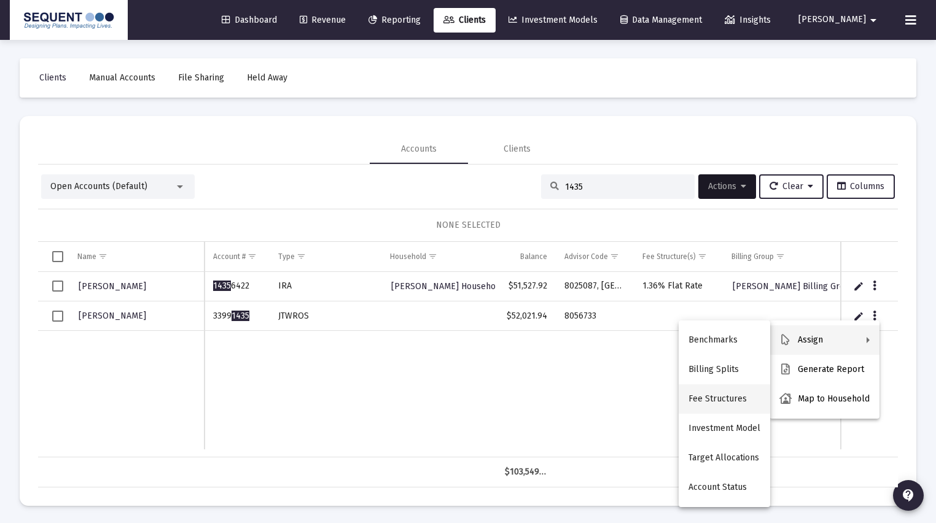
click at [721, 395] on button "Fee Structures" at bounding box center [723, 398] width 91 height 29
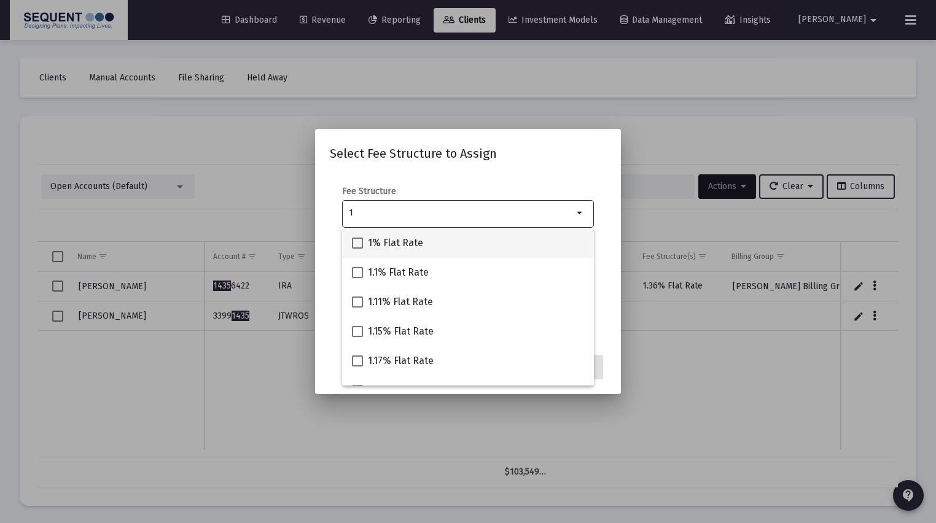
type input "1"
click at [425, 239] on div "1% Flat Rate" at bounding box center [468, 242] width 232 height 29
checkbox input "true"
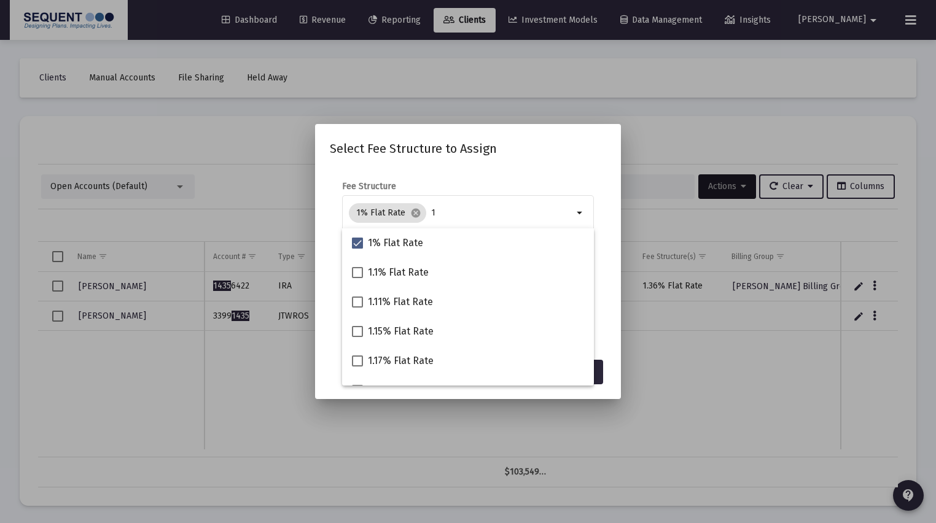
click at [502, 184] on div "Fee Structure 1% Flat Rate cancel 1 arrow_drop_down" at bounding box center [468, 213] width 252 height 66
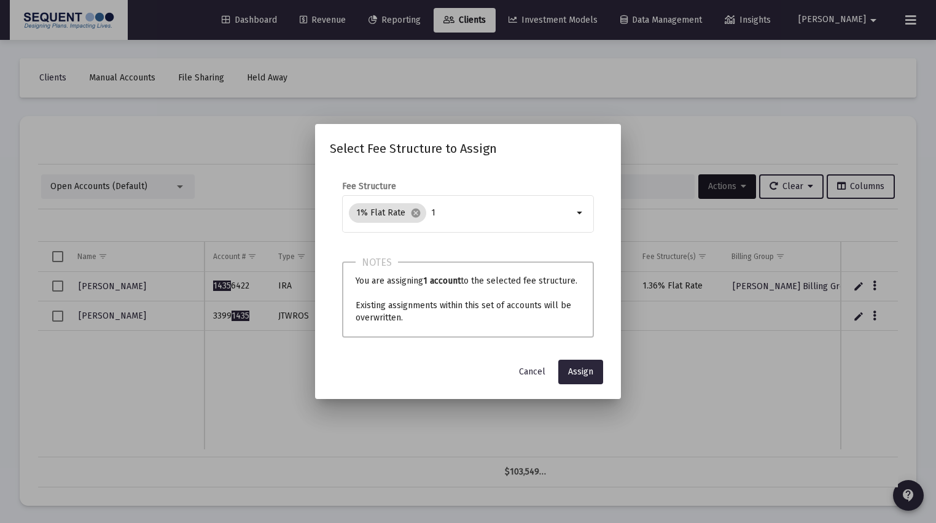
click at [583, 356] on div "Select Fee Structure to Assign Fee Structure 1% Flat Rate cancel 1 arrow_drop_d…" at bounding box center [468, 261] width 276 height 245
click at [582, 365] on button "Assign" at bounding box center [580, 372] width 45 height 25
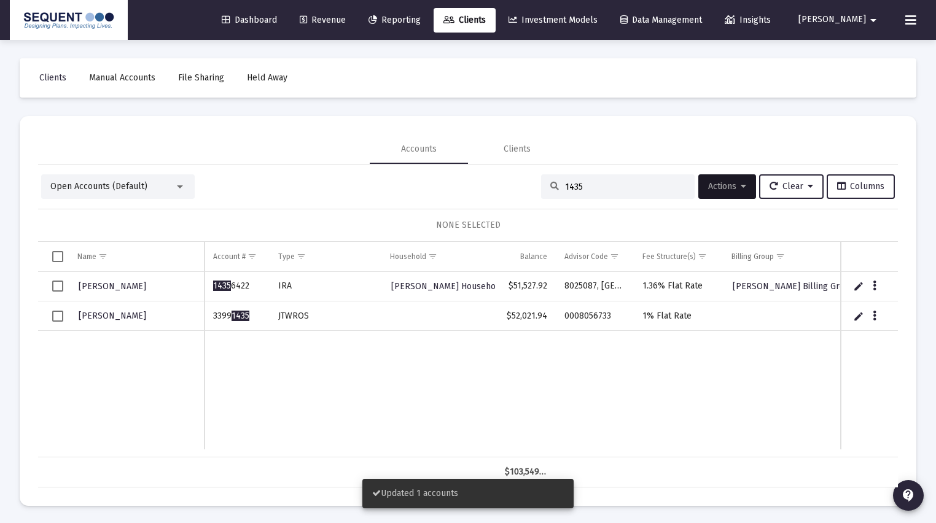
click at [60, 314] on span "Select row" at bounding box center [57, 316] width 11 height 11
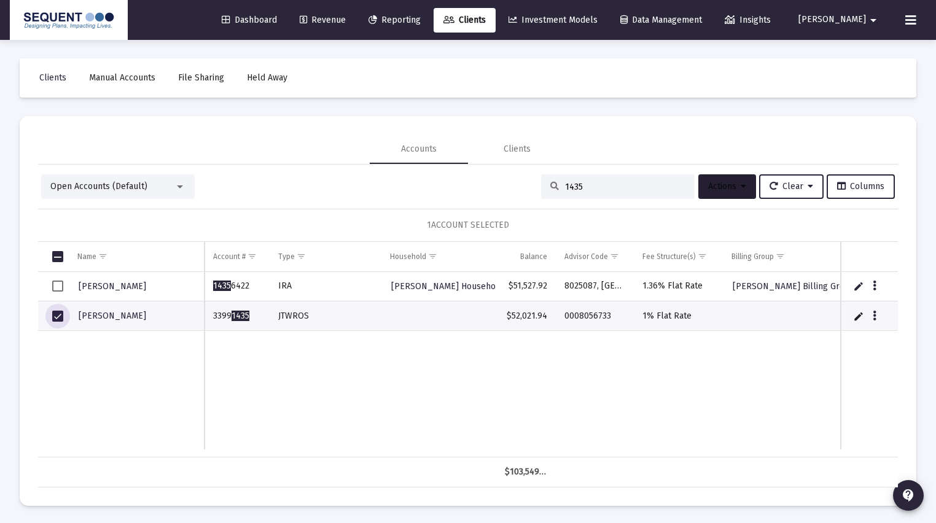
click at [712, 187] on span "Actions" at bounding box center [727, 186] width 38 height 10
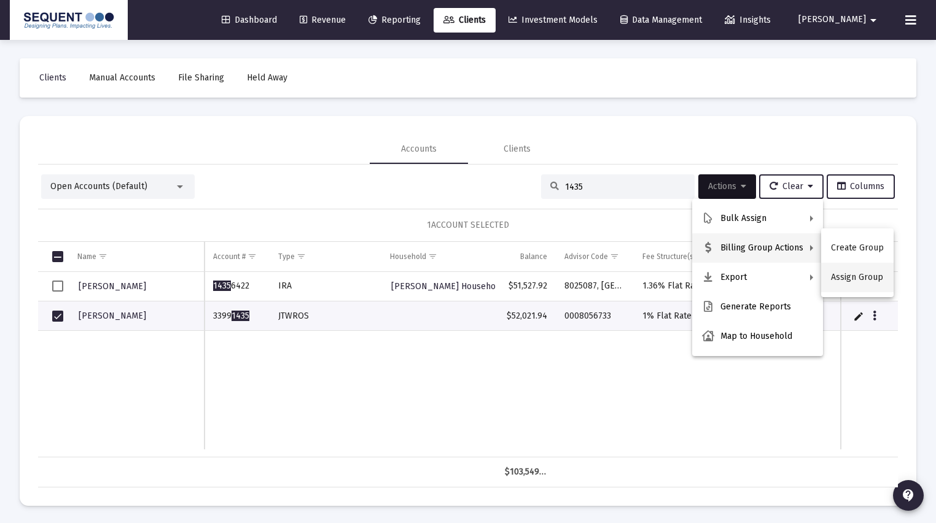
click at [866, 273] on button "Assign Group" at bounding box center [857, 277] width 72 height 29
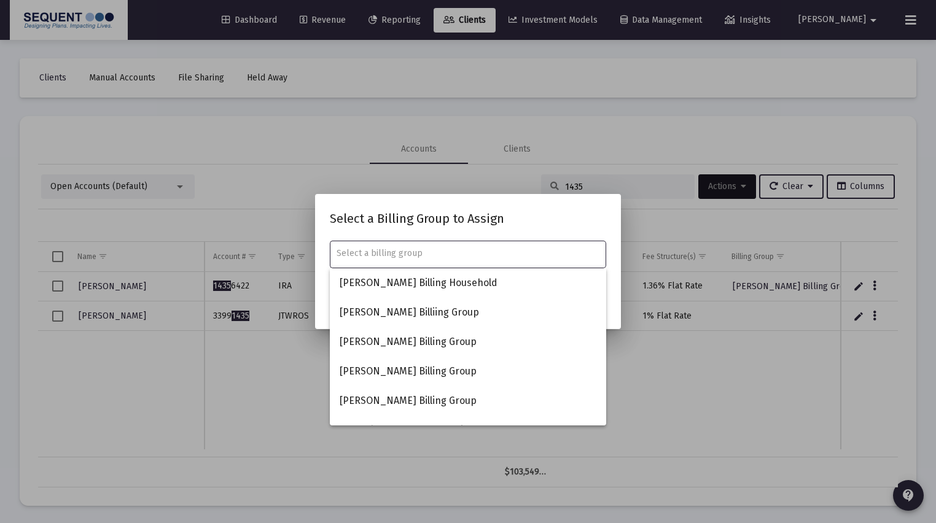
click at [502, 253] on input "text" at bounding box center [467, 254] width 263 height 10
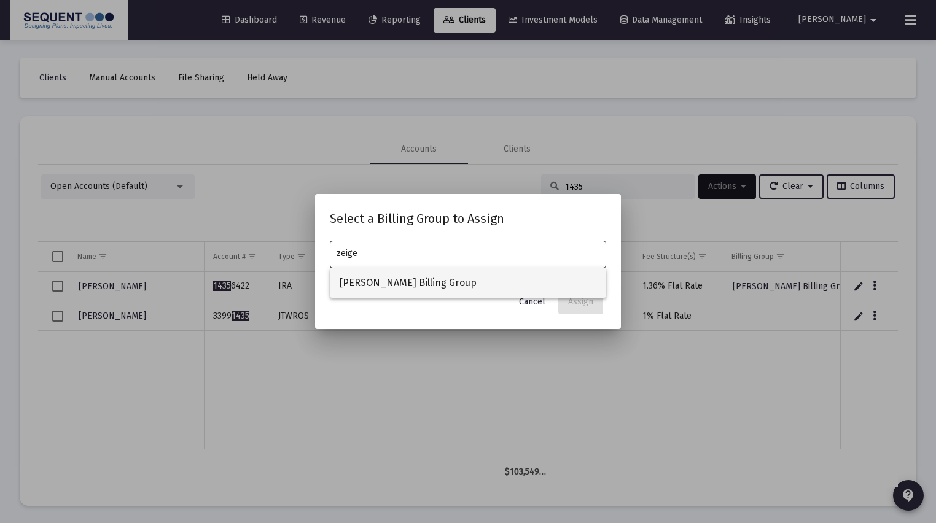
click at [479, 270] on span "[PERSON_NAME] Billing Group" at bounding box center [468, 282] width 257 height 29
type input "[PERSON_NAME] Billing Group"
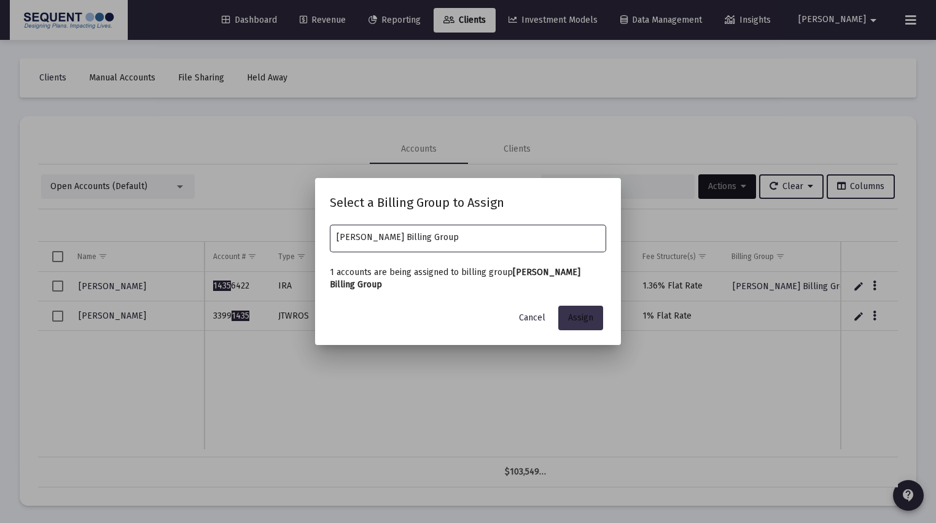
click at [587, 312] on span "Assign" at bounding box center [580, 317] width 25 height 10
